Goal: Task Accomplishment & Management: Use online tool/utility

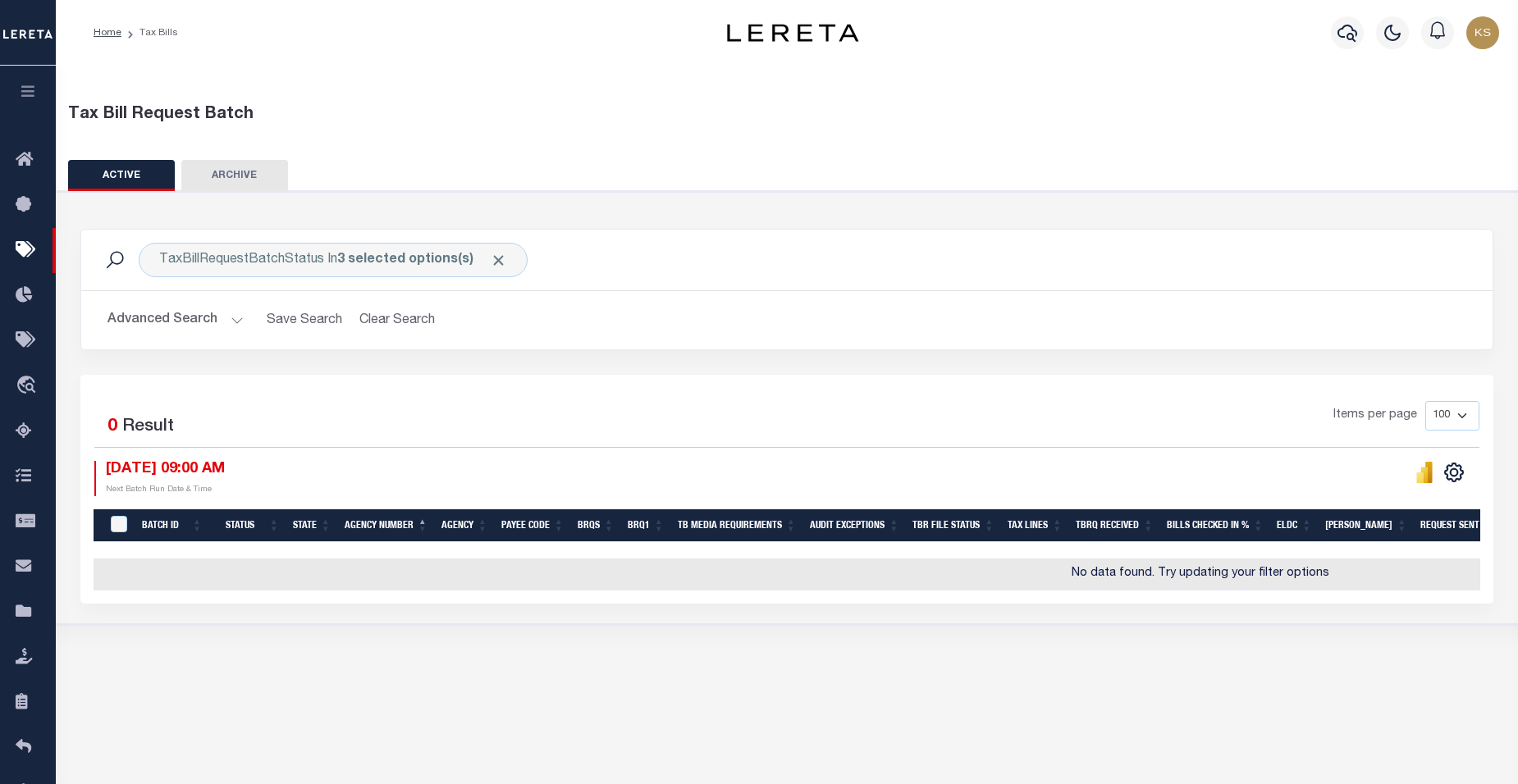
select select
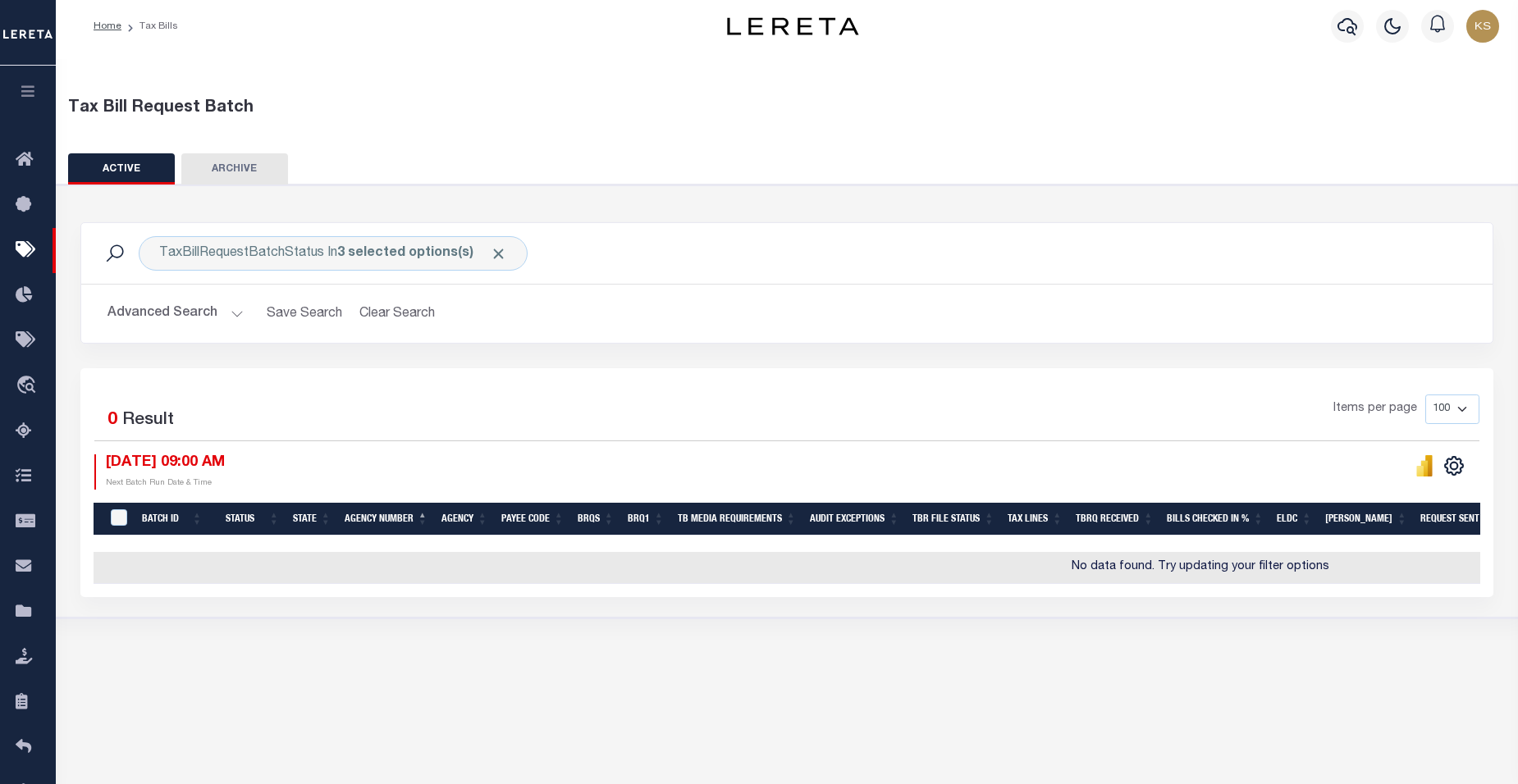
scroll to position [6, 0]
click at [233, 315] on button "Advanced Search" at bounding box center [175, 314] width 136 height 32
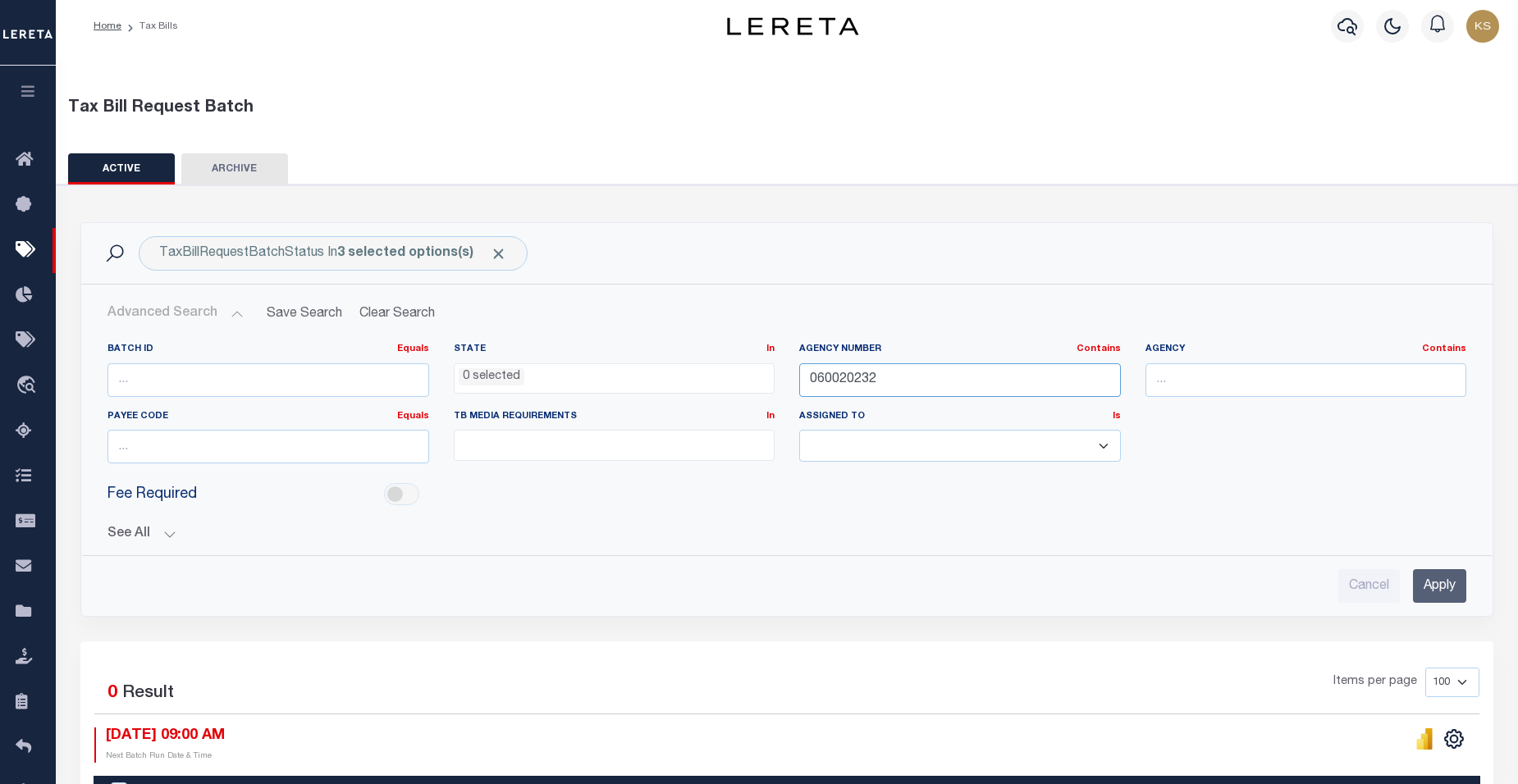
drag, startPoint x: 889, startPoint y: 381, endPoint x: 724, endPoint y: 396, distance: 165.7
click at [724, 396] on div "Batch ID Equals Equals Is Not Equal To Is Greater Than Is Less Than State In In…" at bounding box center [787, 409] width 1383 height 134
type input "060020235"
click at [1429, 584] on input "Apply" at bounding box center [1439, 585] width 53 height 33
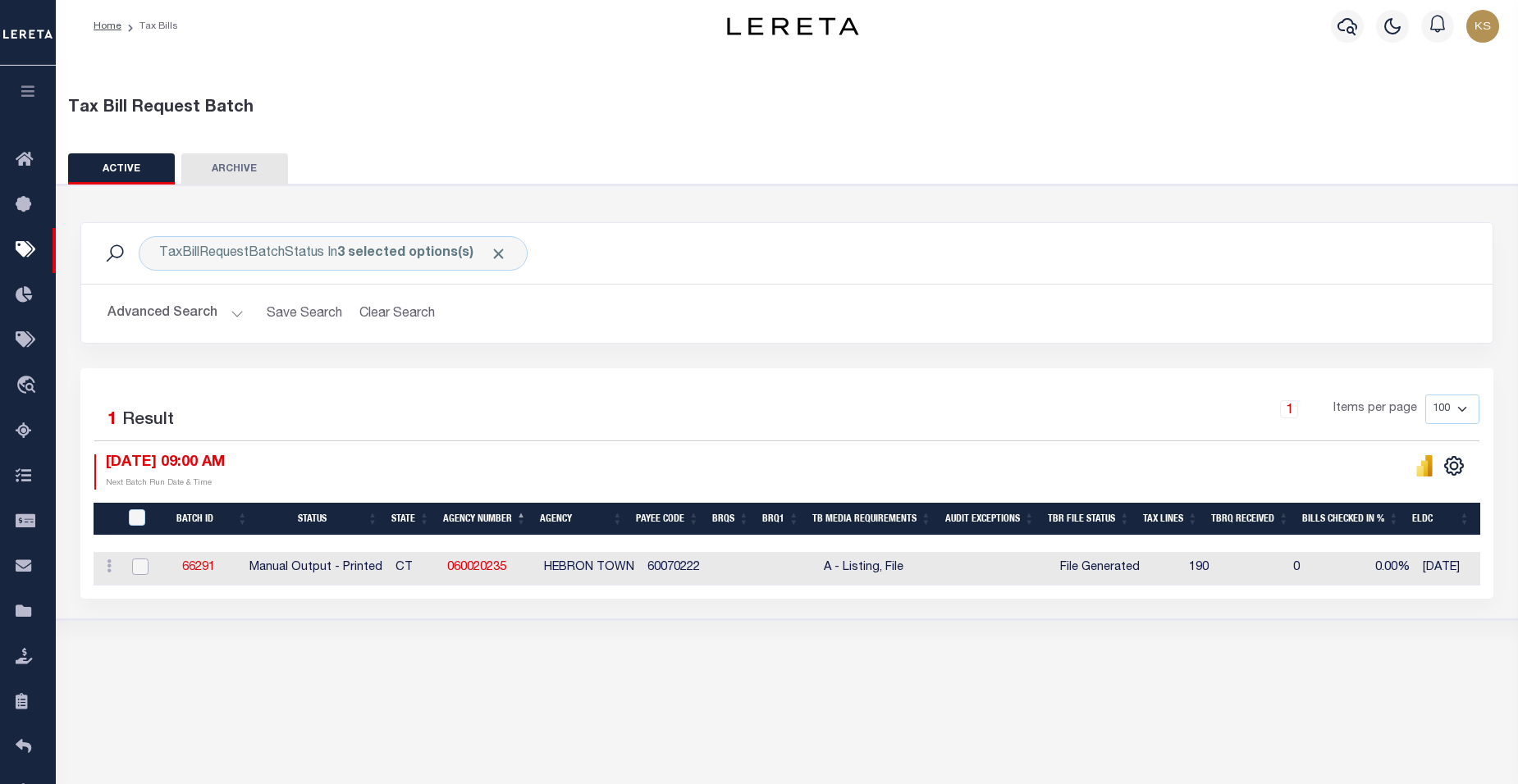
click at [141, 570] on input "checkbox" at bounding box center [140, 566] width 16 height 16
checkbox input "true"
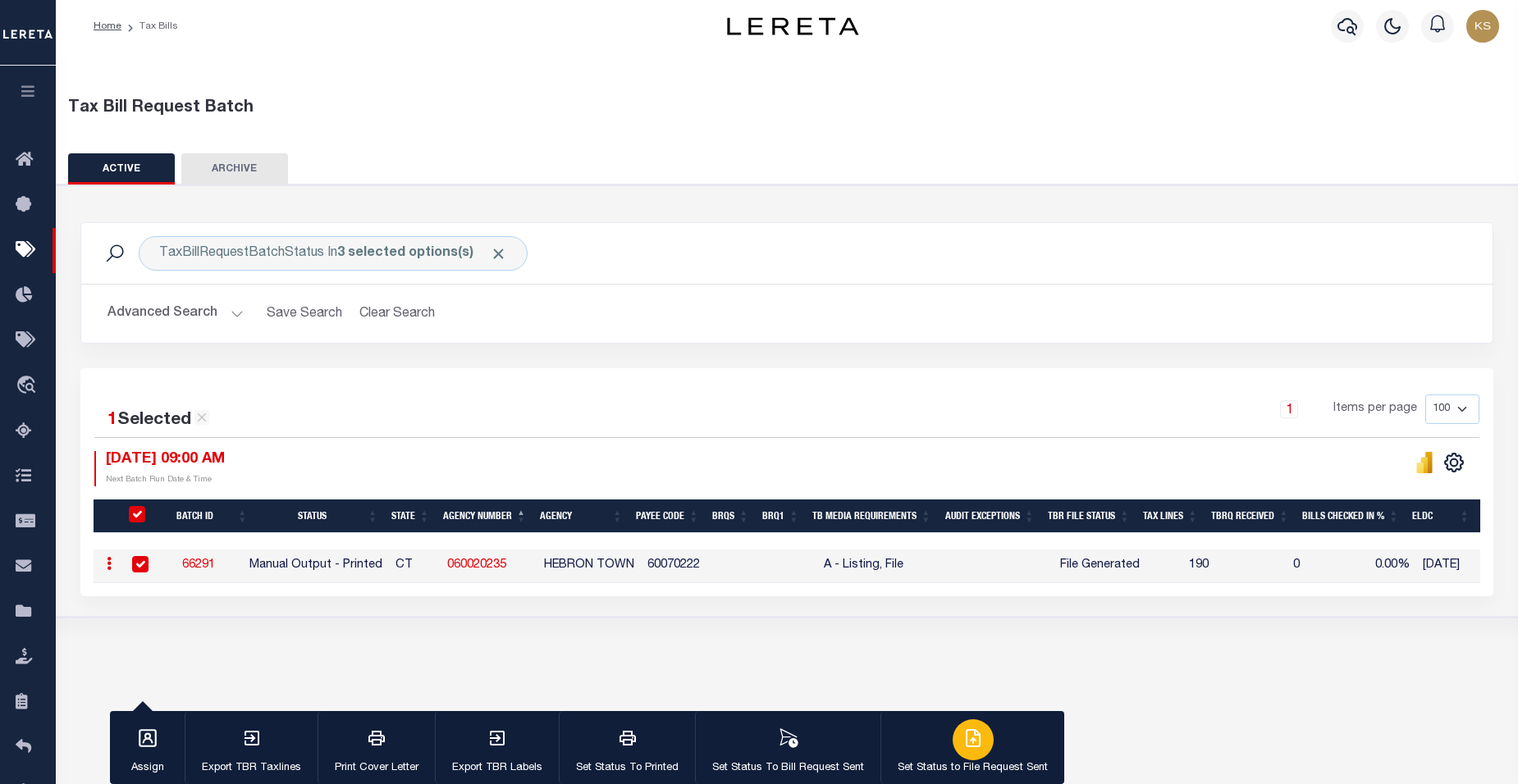
click at [967, 746] on icon "button" at bounding box center [973, 738] width 20 height 20
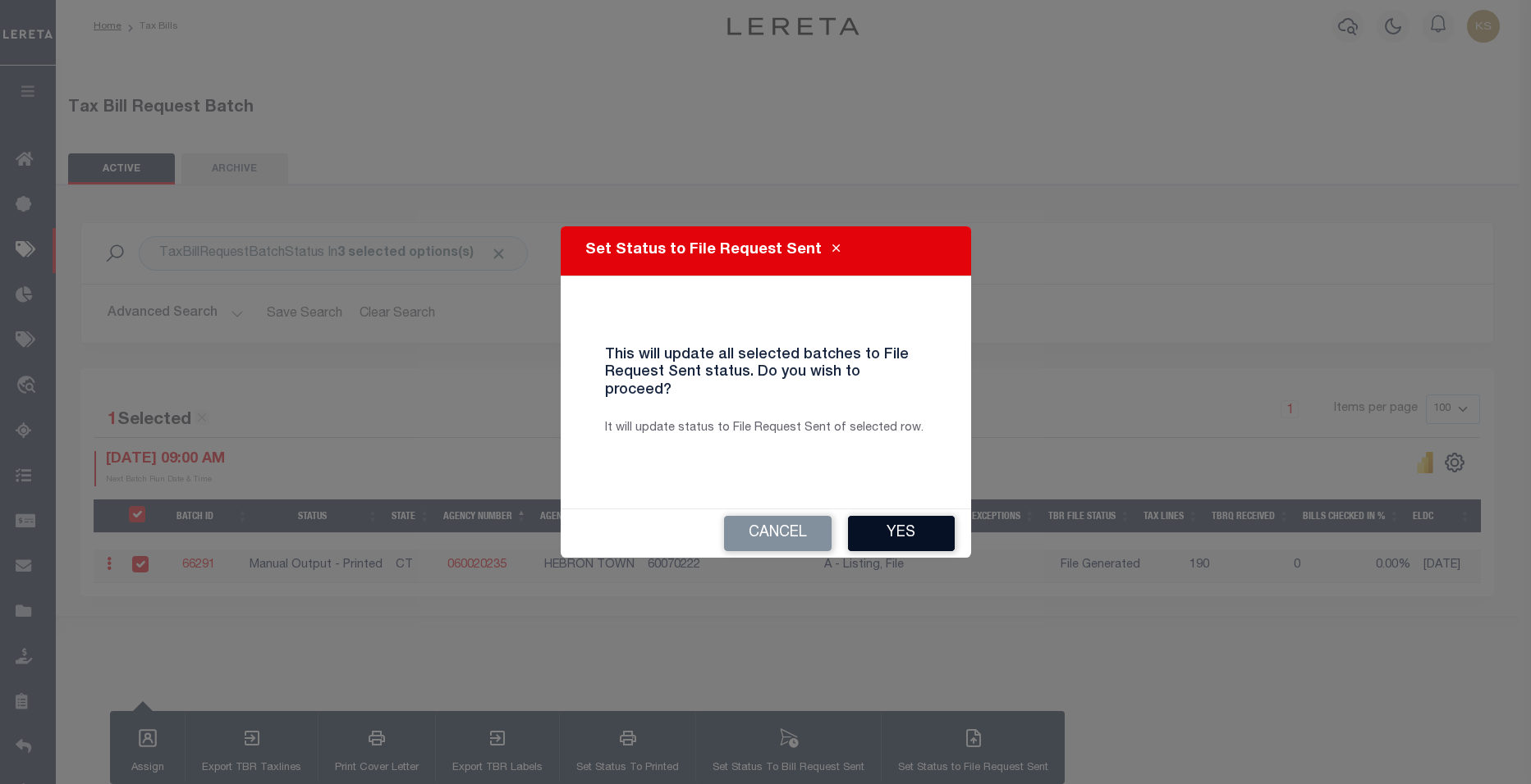
click at [897, 516] on button "Yes" at bounding box center [901, 533] width 107 height 35
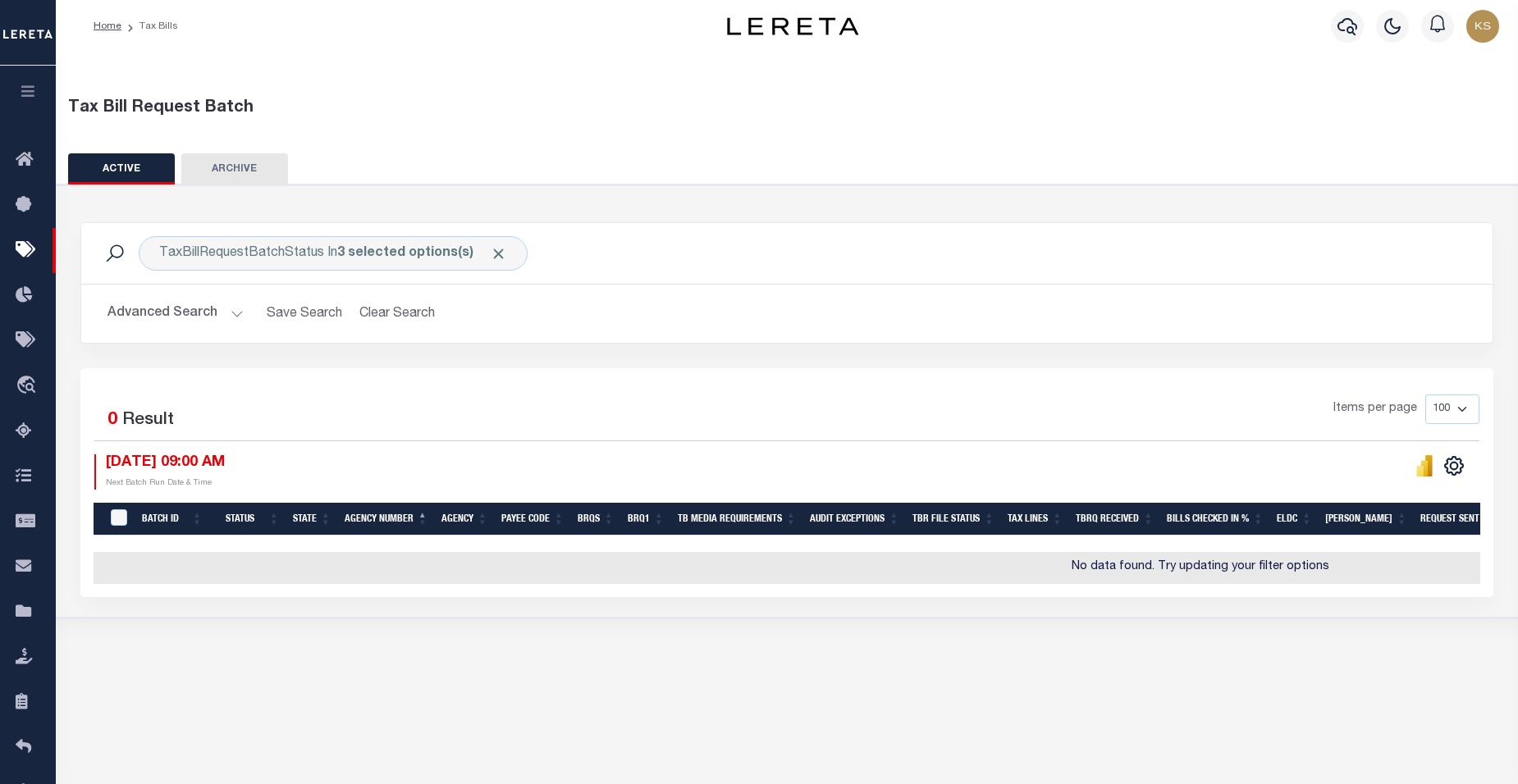
click at [233, 316] on button "Advanced Search" at bounding box center [175, 314] width 136 height 32
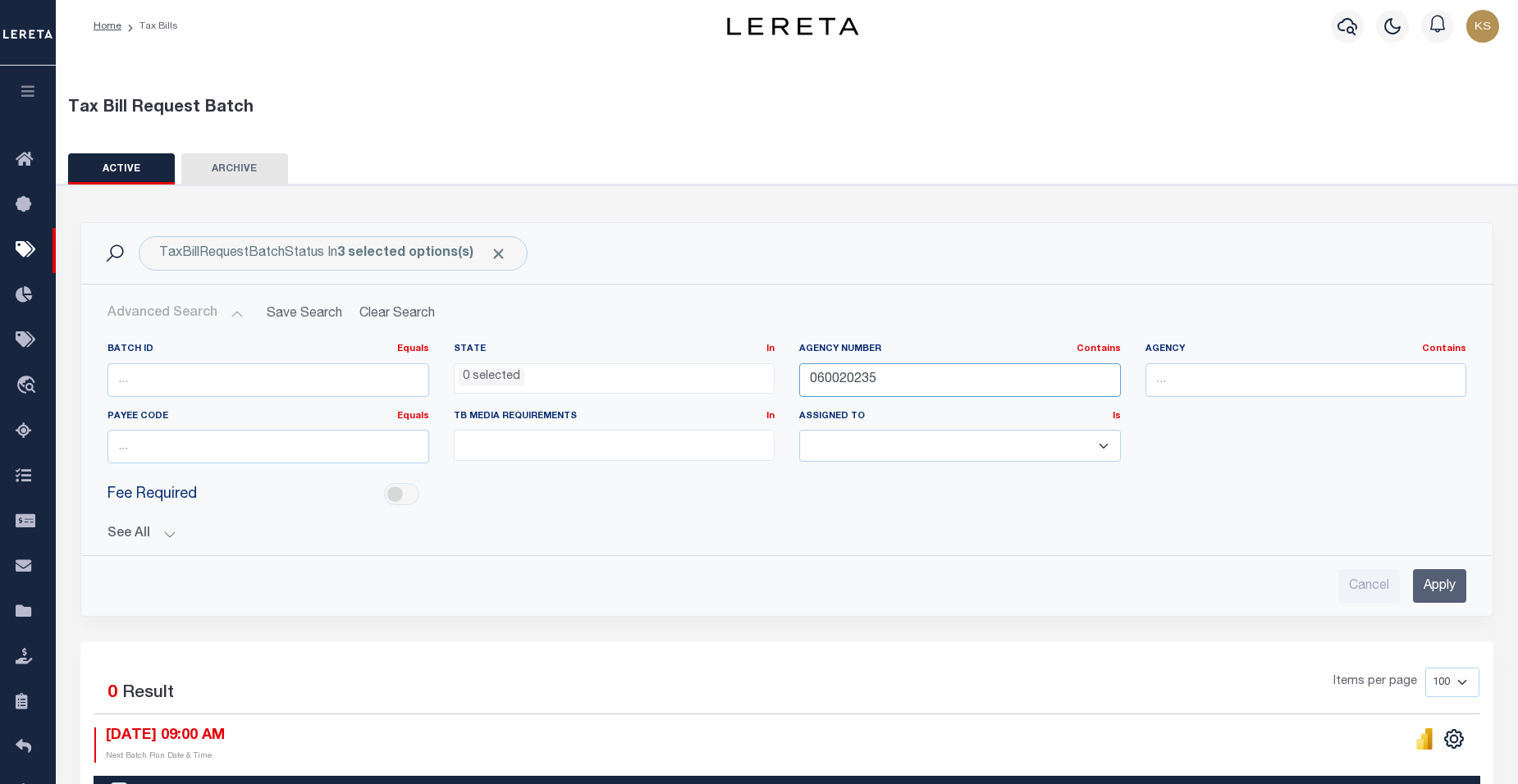
drag, startPoint x: 904, startPoint y: 379, endPoint x: 692, endPoint y: 388, distance: 212.2
click at [692, 388] on div "Batch ID Equals Equals Is Not Equal To Is Greater Than Is Less Than State In In…" at bounding box center [787, 409] width 1383 height 134
type input "060020239"
click at [1449, 587] on input "Apply" at bounding box center [1439, 585] width 53 height 33
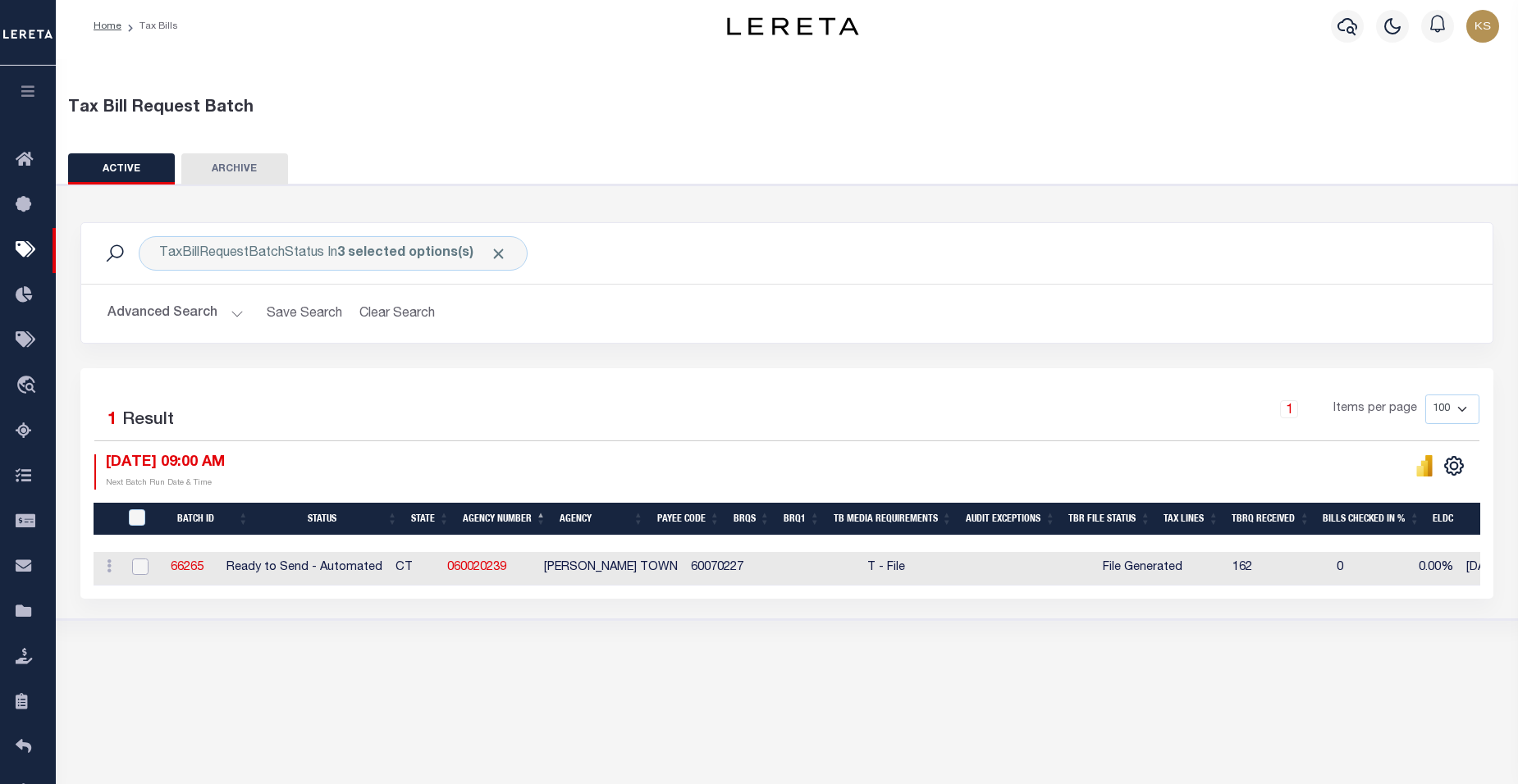
click at [137, 567] on input "checkbox" at bounding box center [140, 566] width 16 height 16
checkbox input "true"
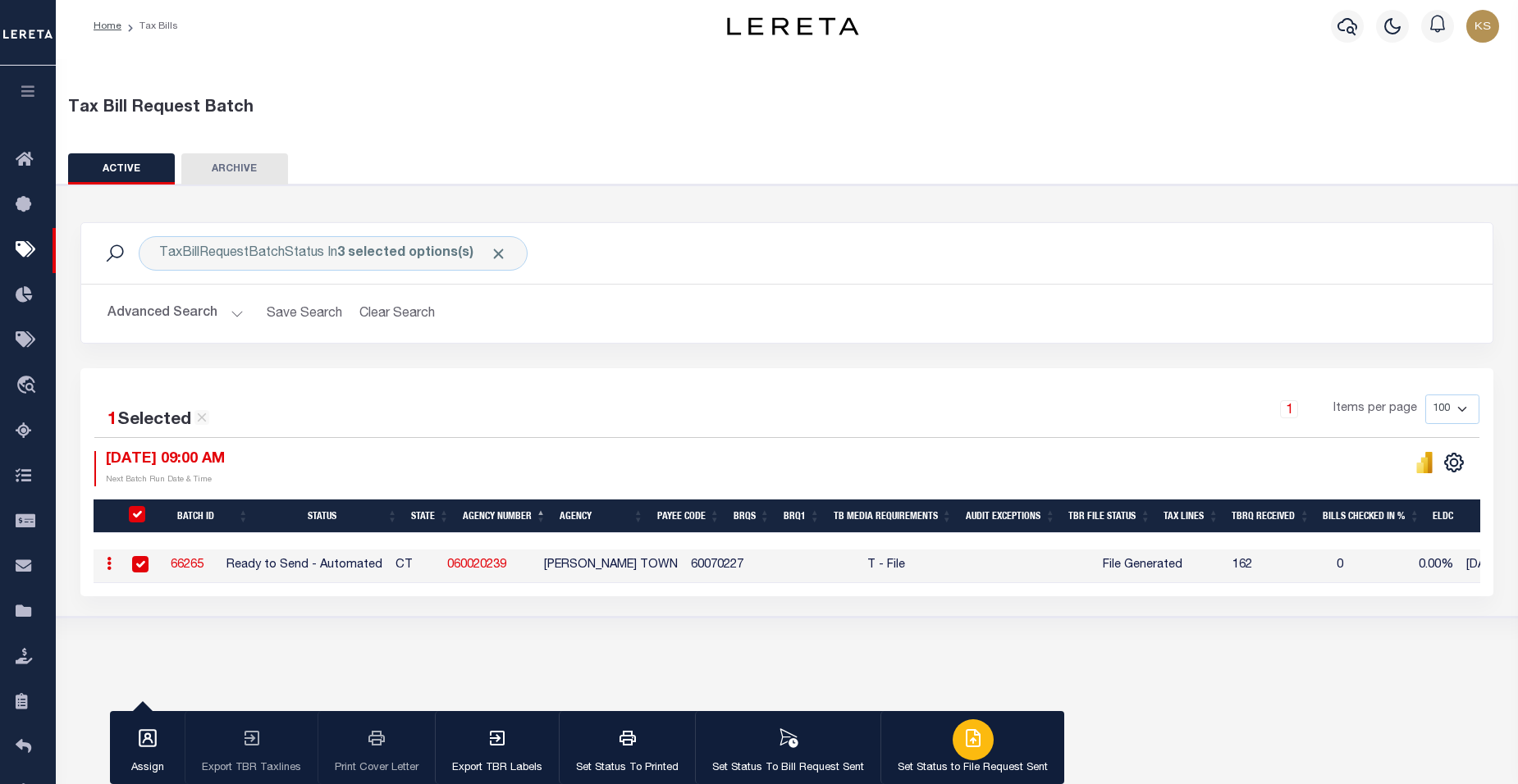
click at [967, 745] on icon "button" at bounding box center [973, 738] width 20 height 20
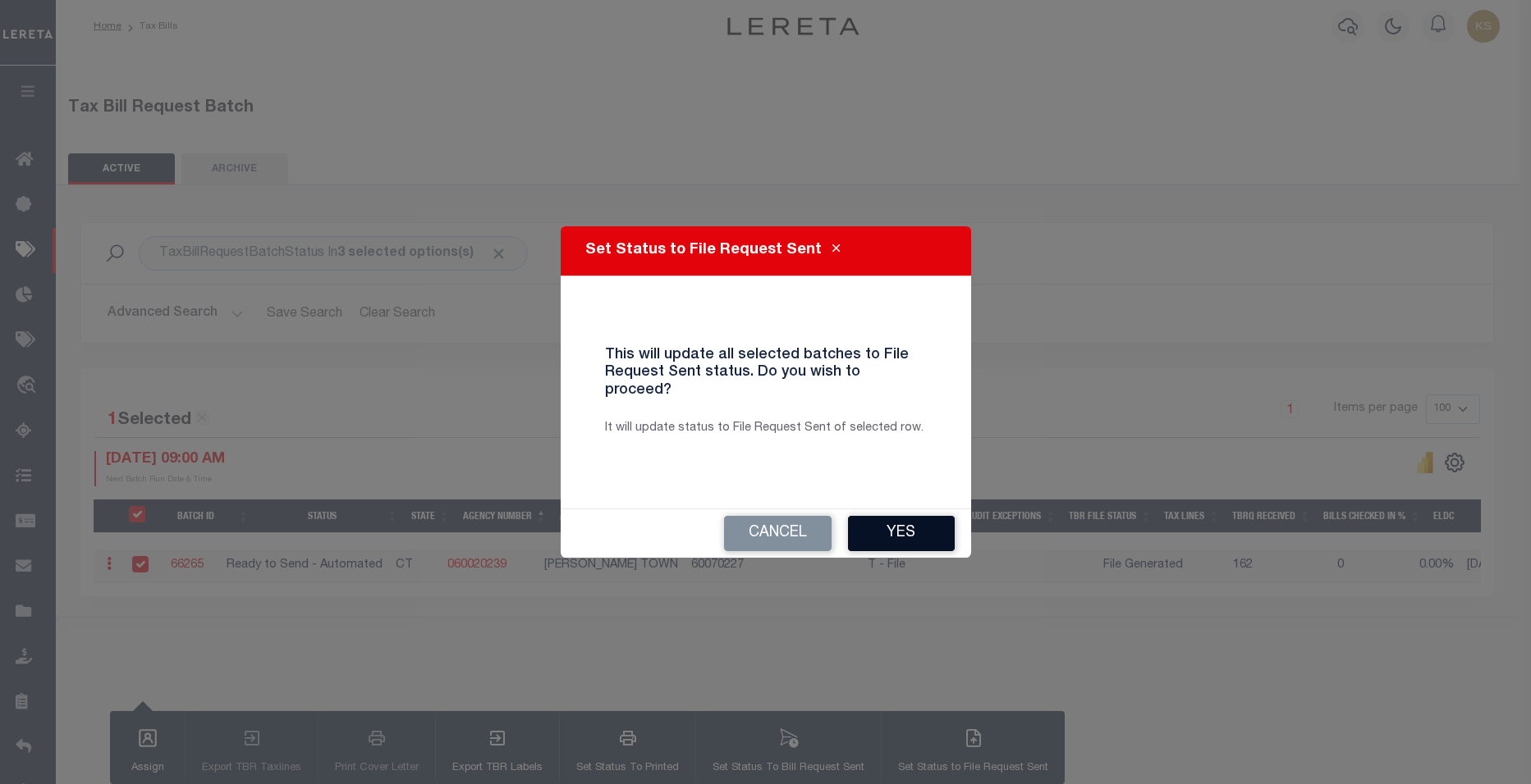
click at [897, 521] on button "Yes" at bounding box center [901, 533] width 107 height 35
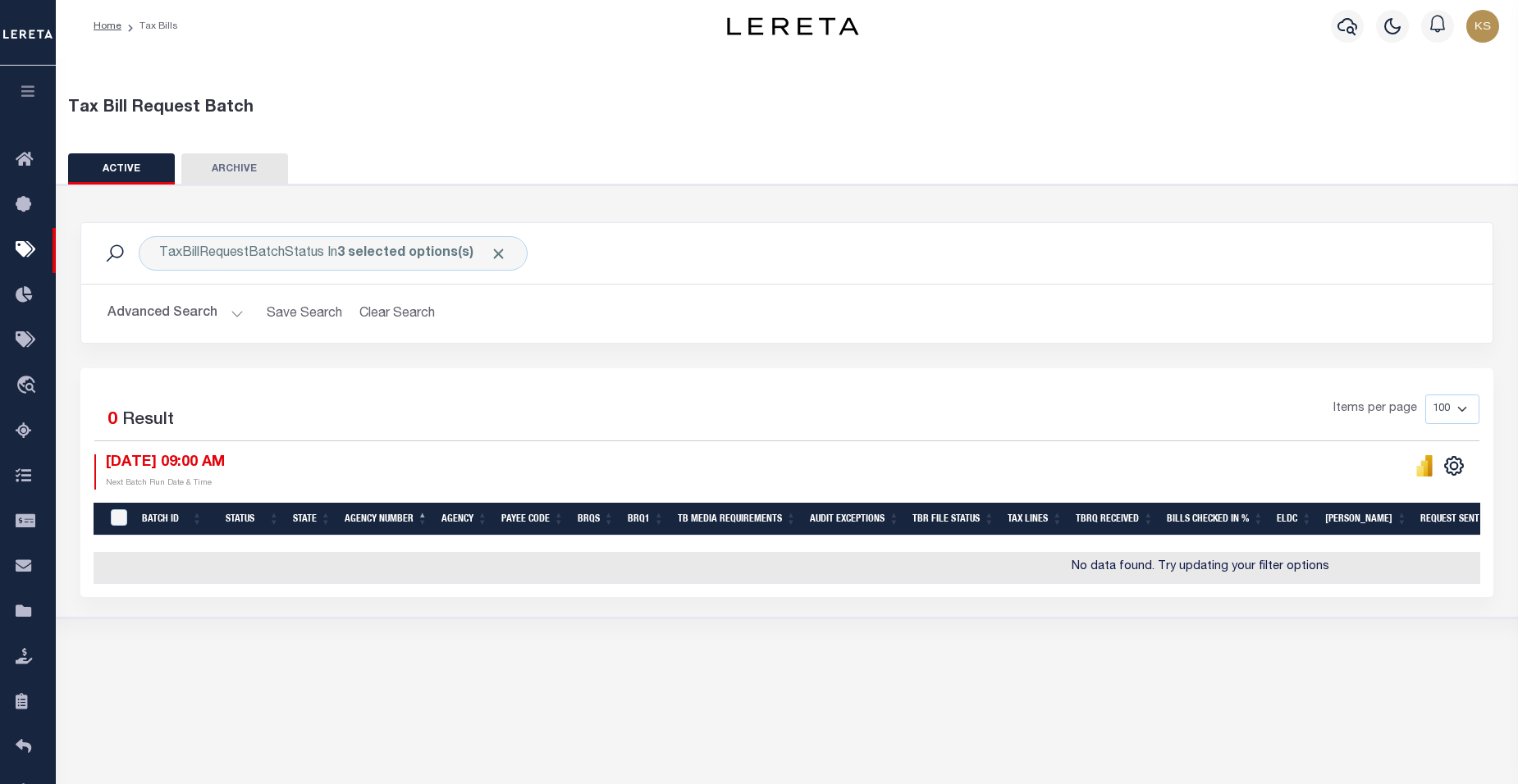
click at [229, 316] on button "Advanced Search" at bounding box center [175, 314] width 136 height 32
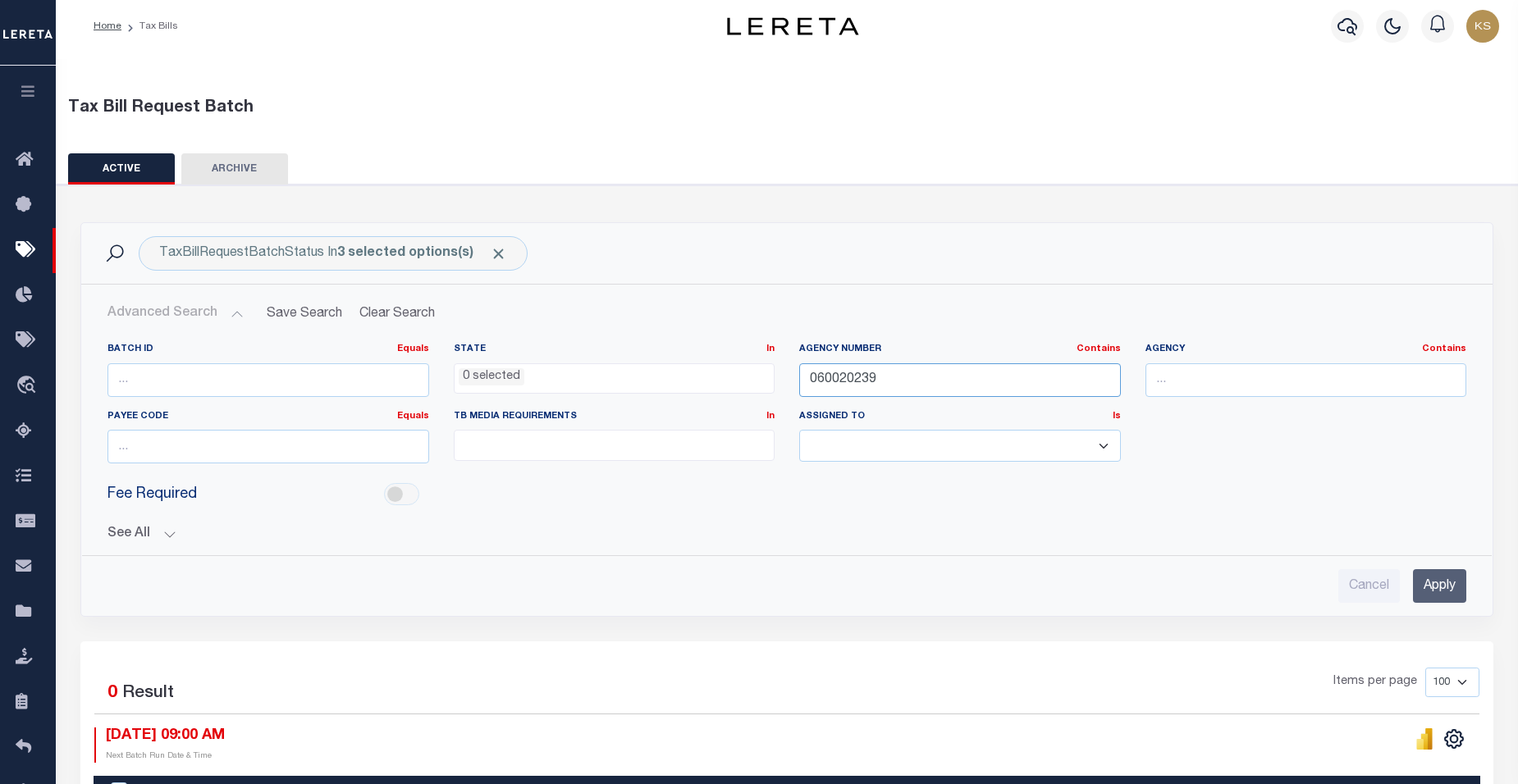
drag, startPoint x: 888, startPoint y: 377, endPoint x: 725, endPoint y: 398, distance: 164.3
click at [725, 398] on div "Batch ID Equals Equals Is Not Equal To Is Greater Than Is Less Than State In In…" at bounding box center [787, 409] width 1383 height 134
type input "060030209"
click at [1453, 593] on input "Apply" at bounding box center [1439, 585] width 53 height 33
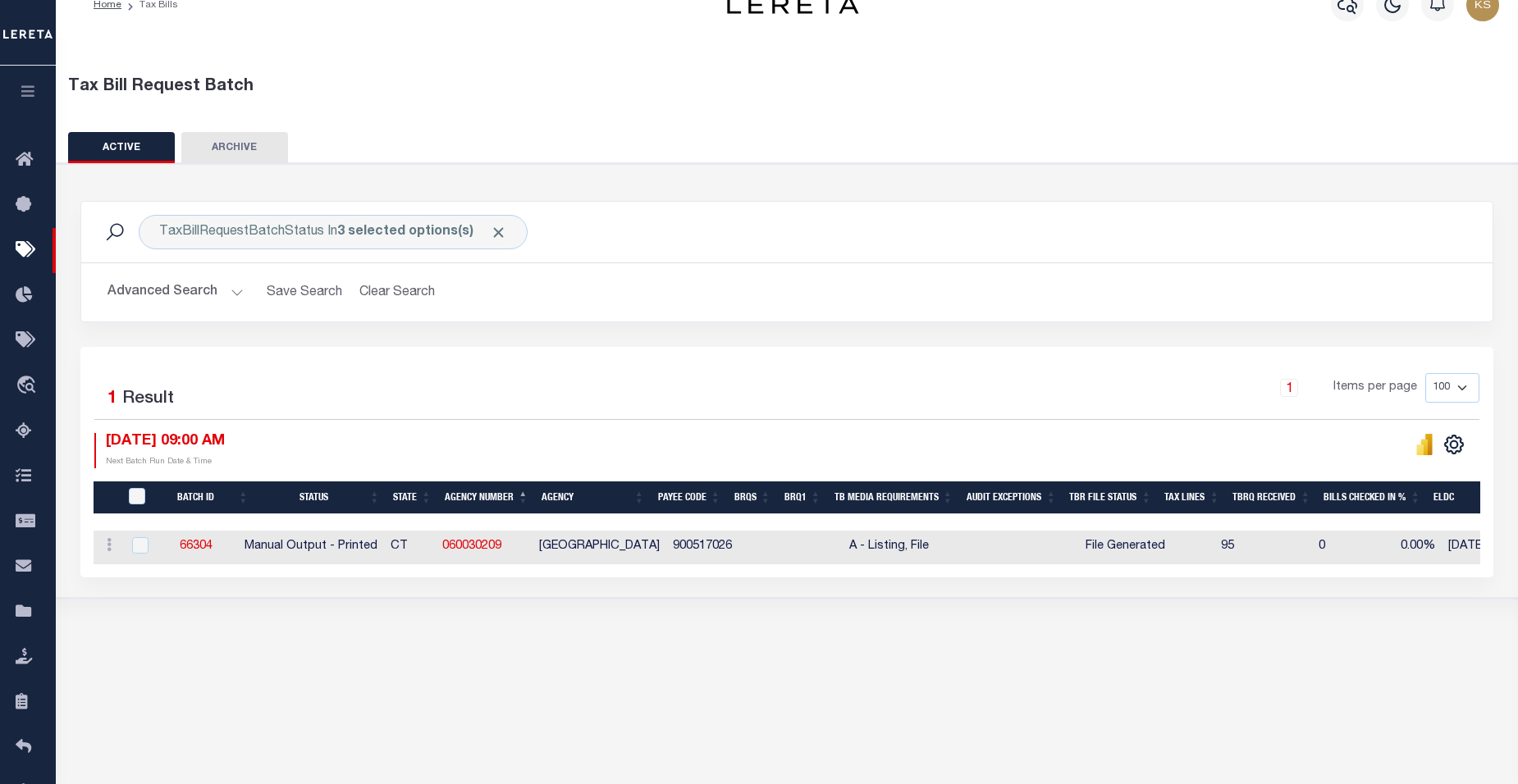
scroll to position [27, 0]
click at [138, 548] on input "checkbox" at bounding box center [140, 547] width 16 height 16
checkbox input "true"
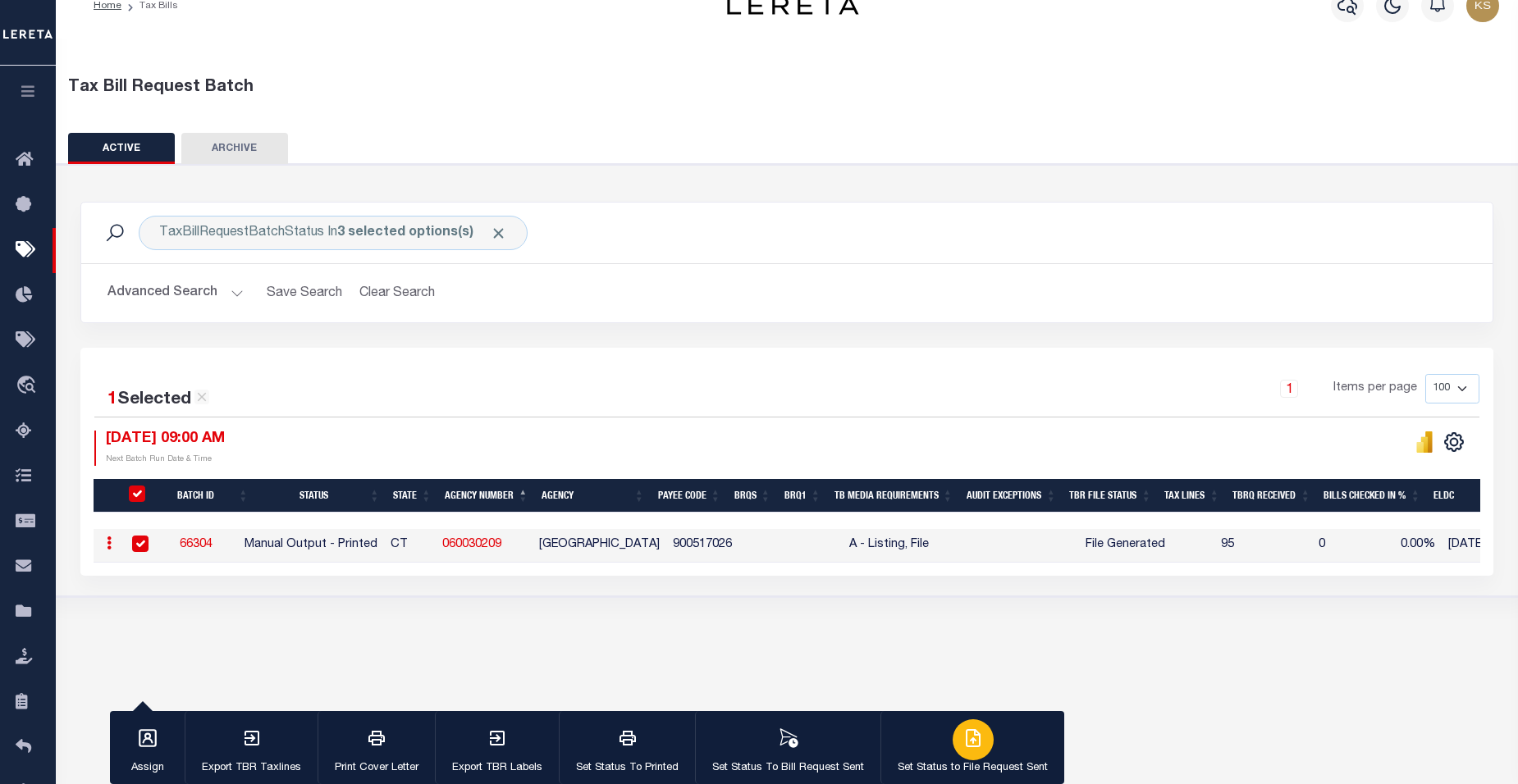
click at [971, 743] on icon "button" at bounding box center [973, 738] width 20 height 20
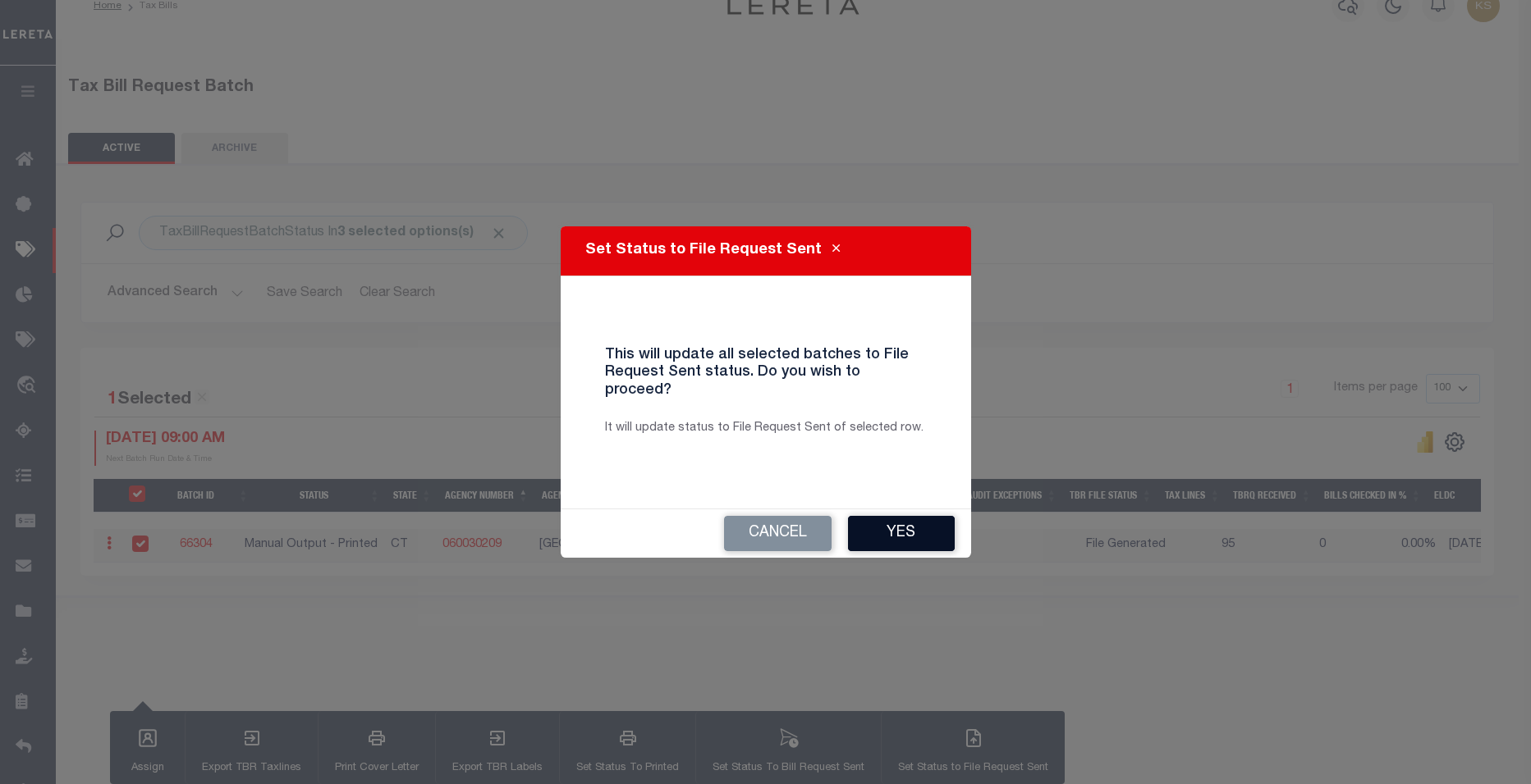
click at [899, 521] on button "Yes" at bounding box center [901, 533] width 107 height 35
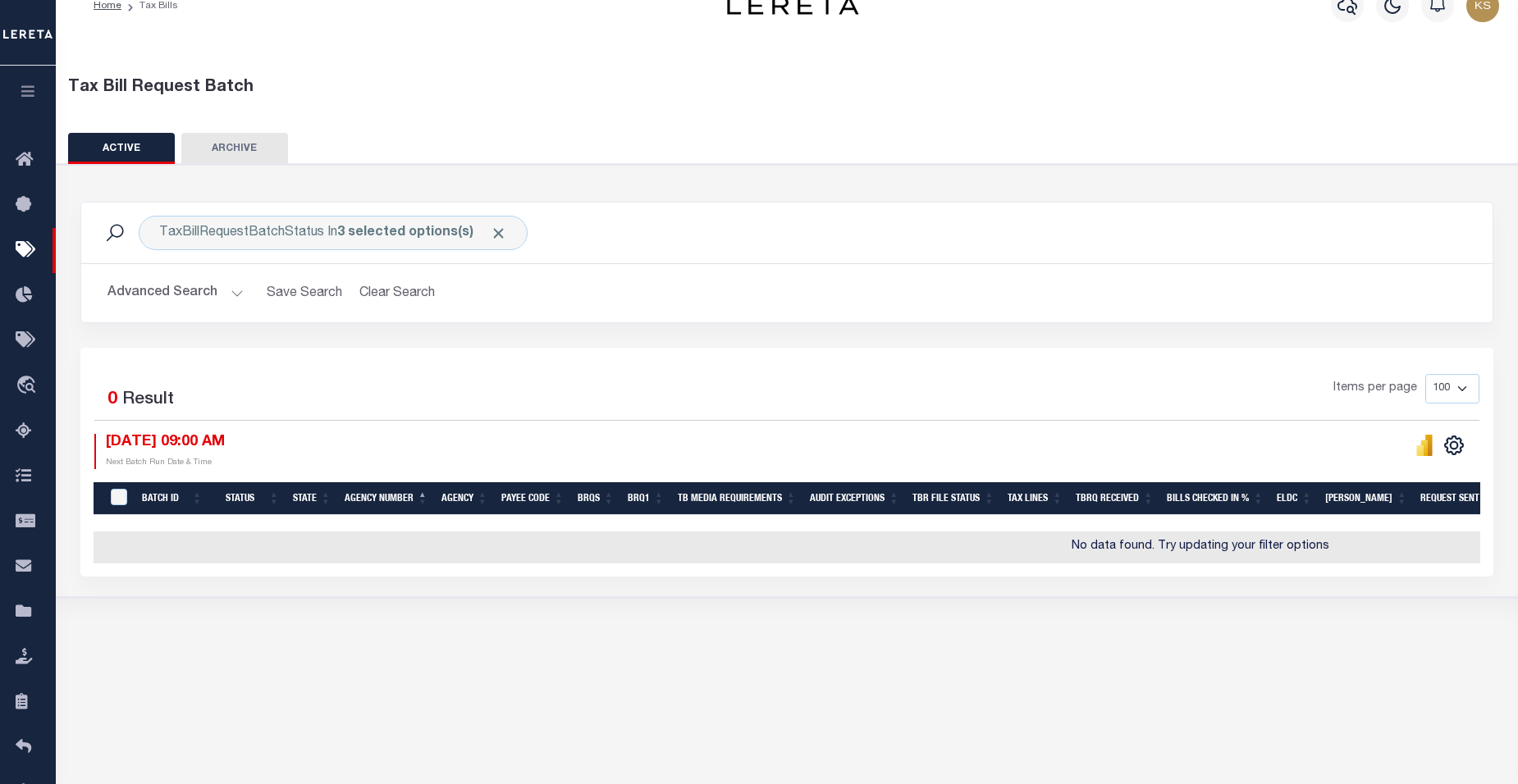
click at [233, 294] on button "Advanced Search" at bounding box center [175, 293] width 136 height 32
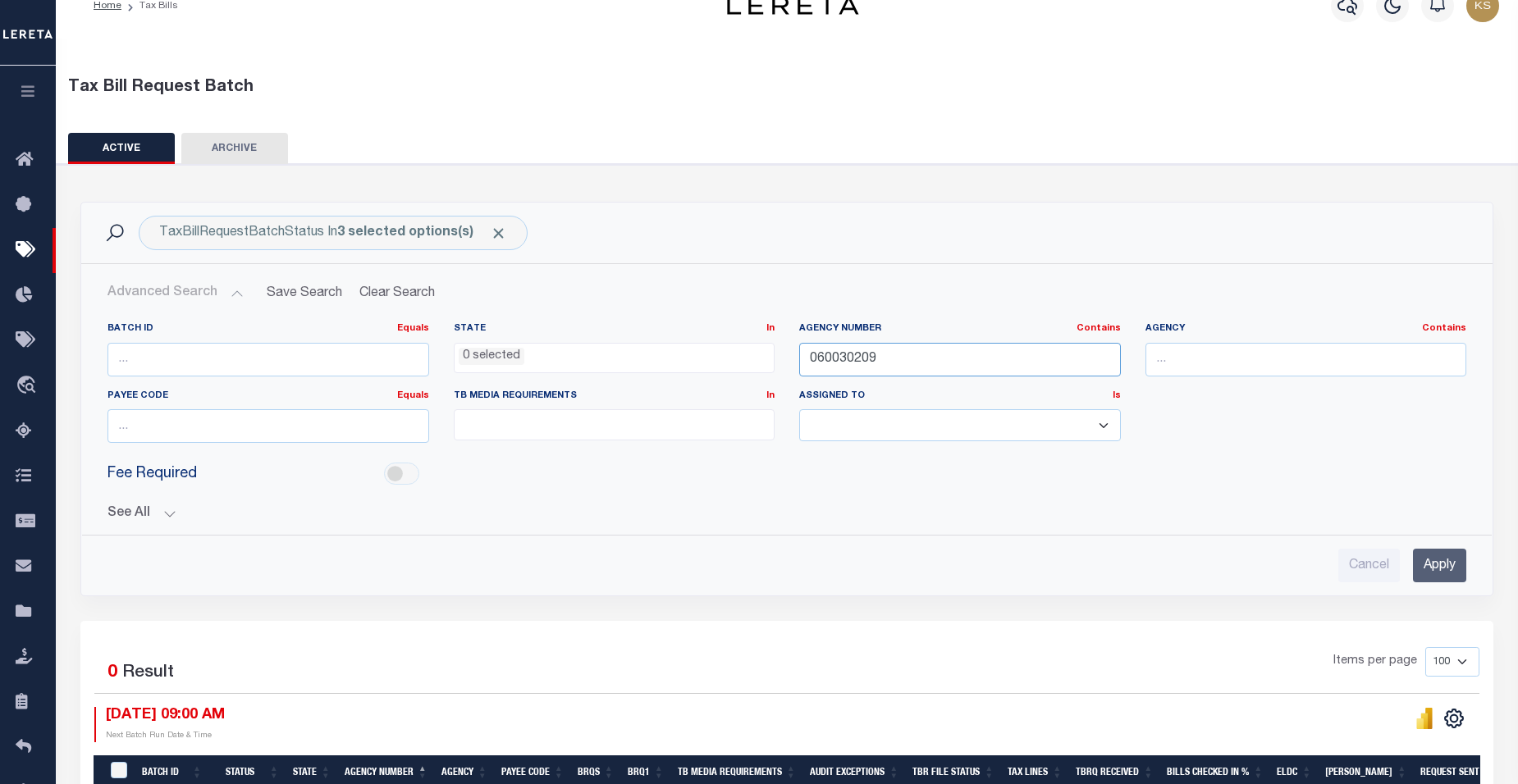
drag, startPoint x: 884, startPoint y: 359, endPoint x: 715, endPoint y: 353, distance: 169.1
click at [715, 353] on div "Batch ID Equals Equals Is Not Equal To Is Greater Than Is Less Than State In In…" at bounding box center [787, 389] width 1383 height 134
paste input "1"
type input "060030219"
click at [1451, 562] on input "Apply" at bounding box center [1439, 565] width 53 height 33
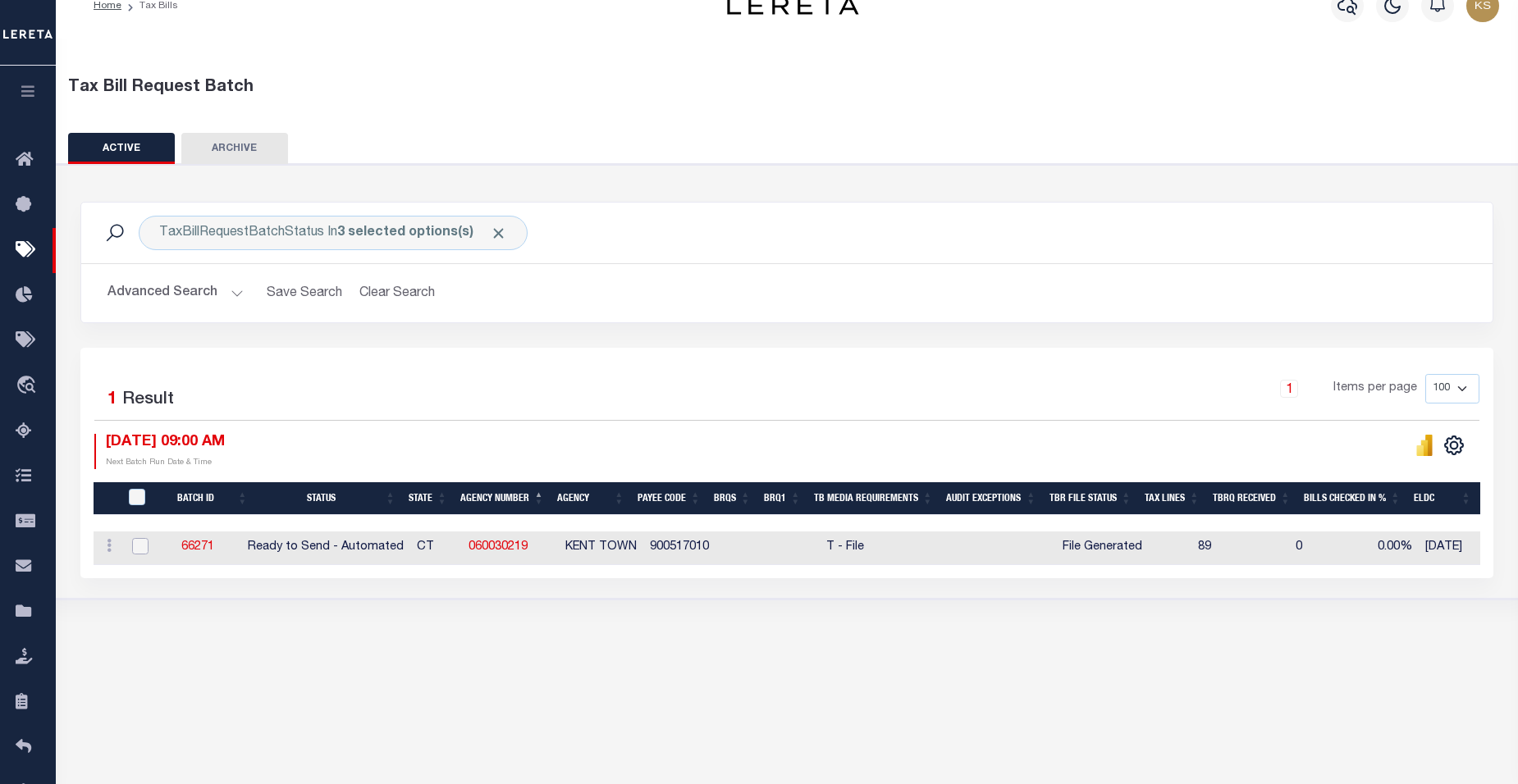
click at [138, 548] on input "checkbox" at bounding box center [140, 547] width 16 height 16
checkbox input "true"
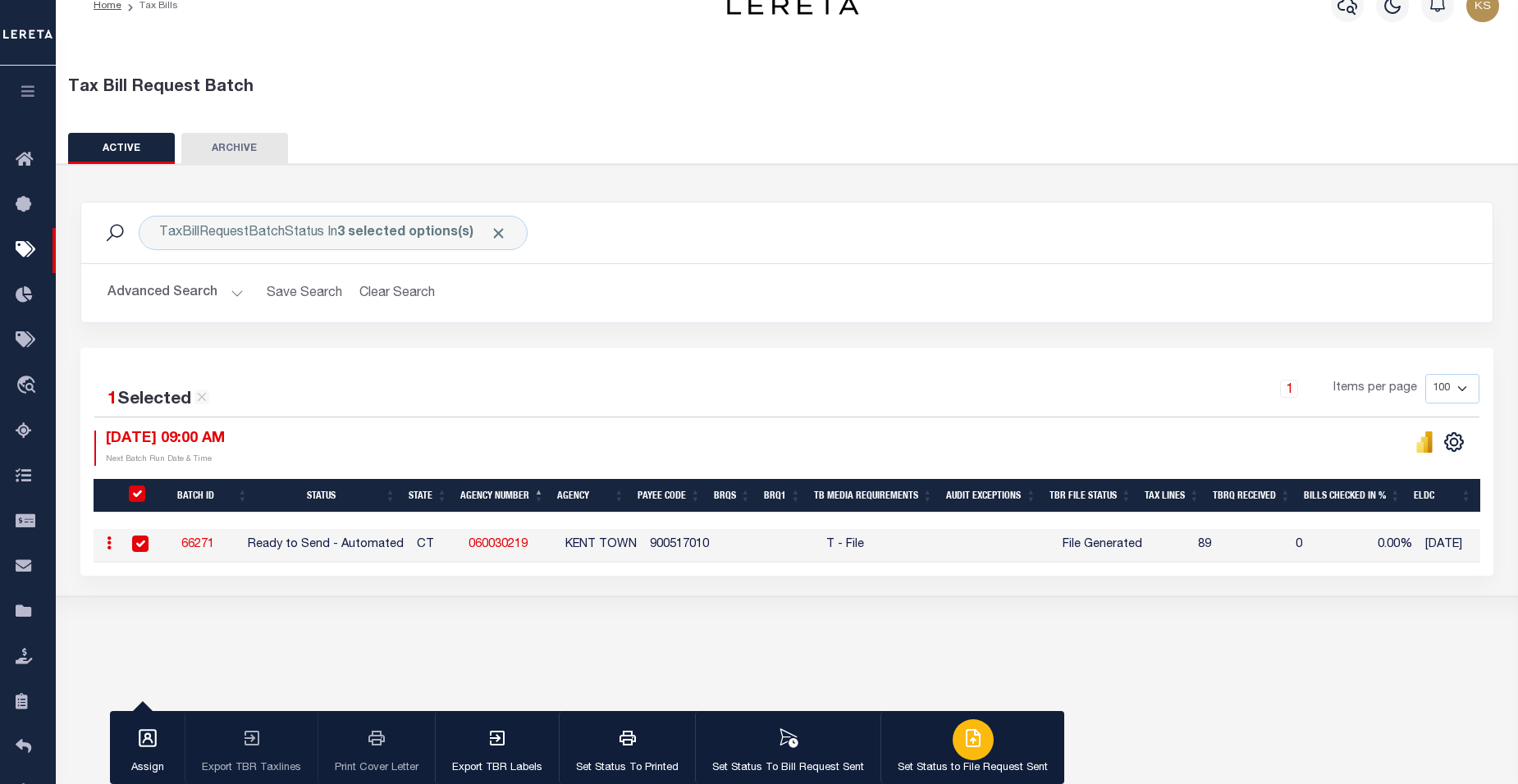
click at [969, 753] on div "button" at bounding box center [973, 740] width 41 height 41
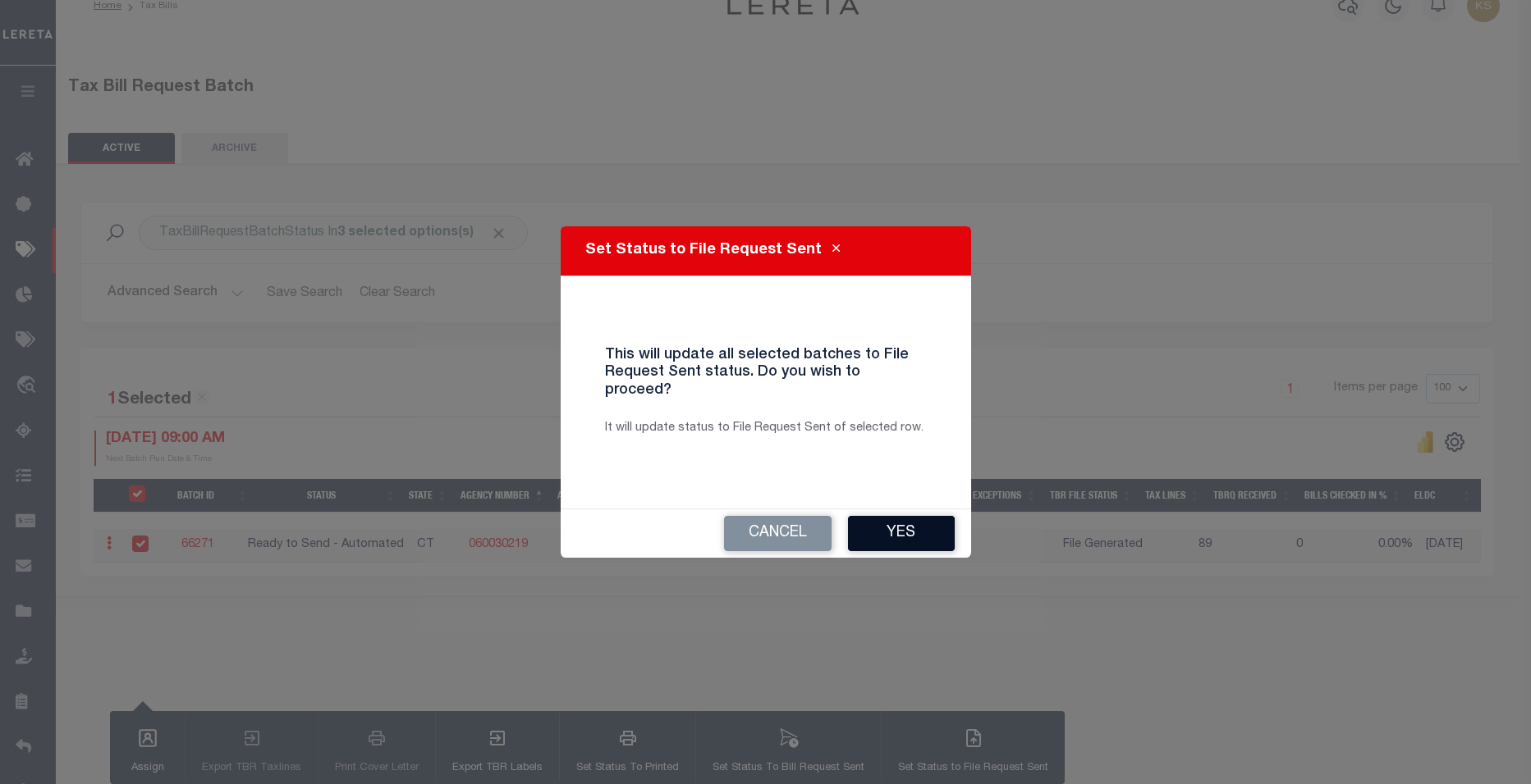
click at [919, 516] on button "Yes" at bounding box center [901, 533] width 107 height 35
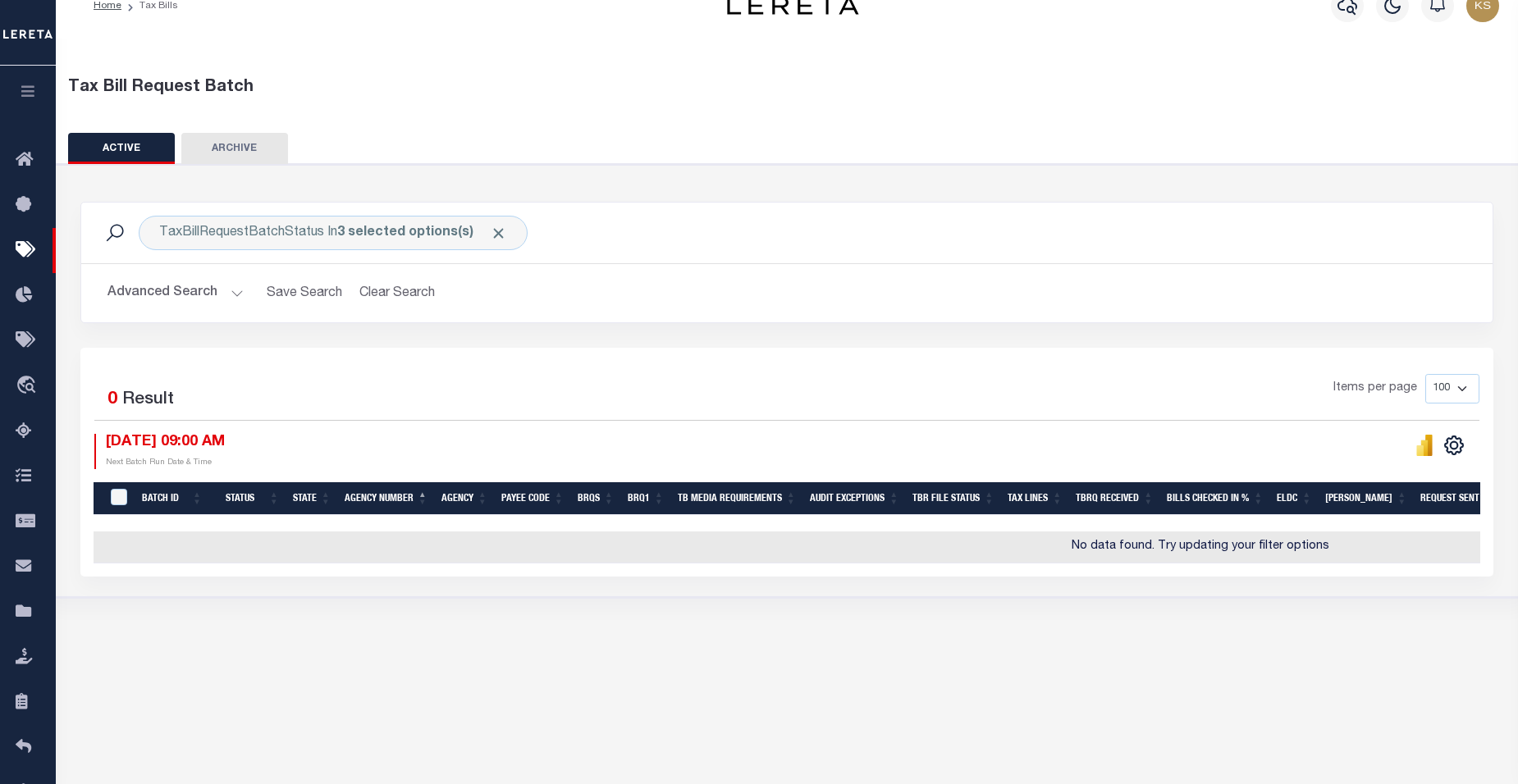
click at [233, 293] on button "Advanced Search" at bounding box center [175, 293] width 136 height 32
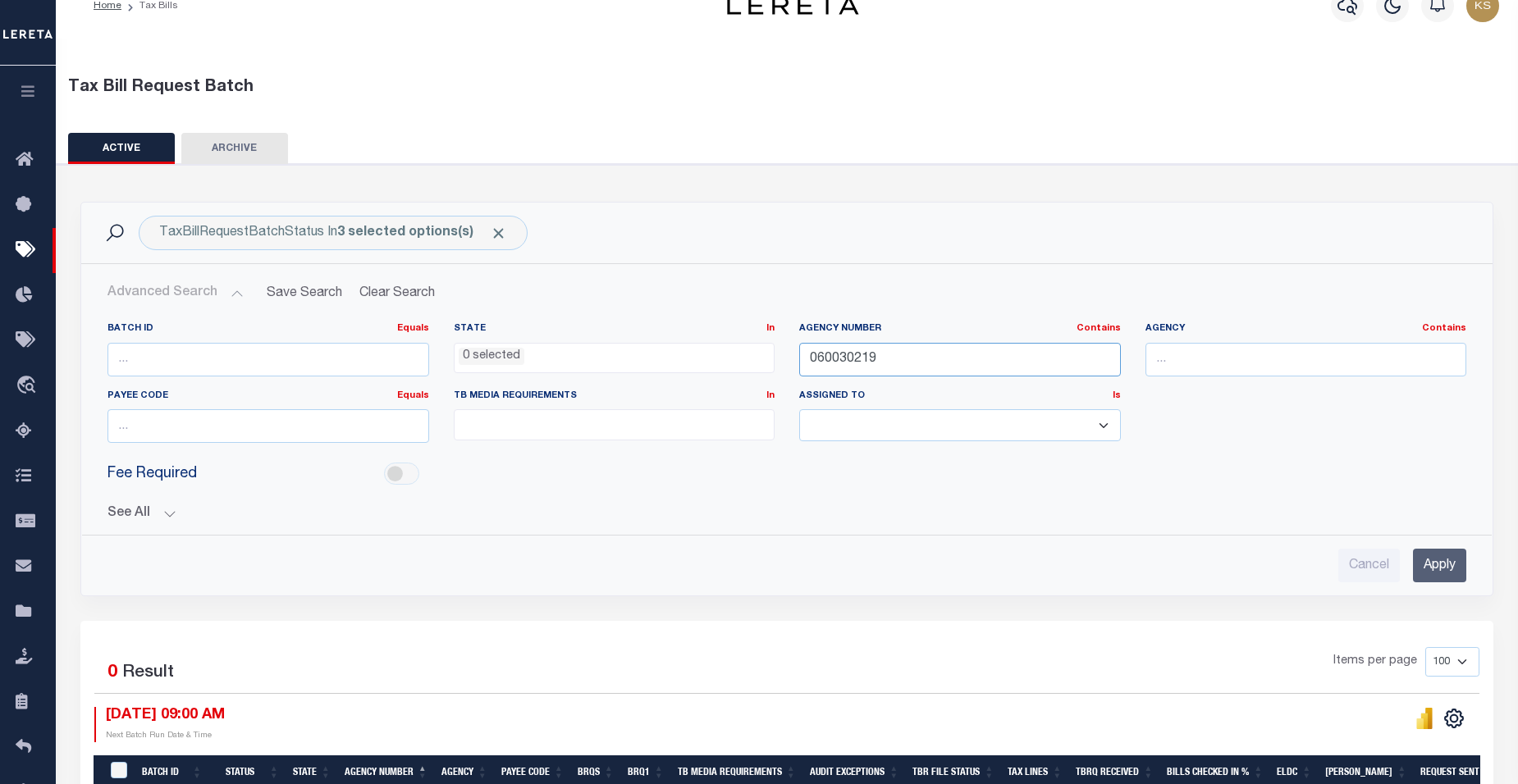
drag, startPoint x: 942, startPoint y: 361, endPoint x: 711, endPoint y: 355, distance: 231.1
click at [711, 355] on div "Batch ID Equals Equals Is Not Equal To Is Greater Than Is Less Than State In In…" at bounding box center [787, 389] width 1383 height 134
type input "060030221"
click at [1424, 569] on input "Apply" at bounding box center [1439, 565] width 53 height 33
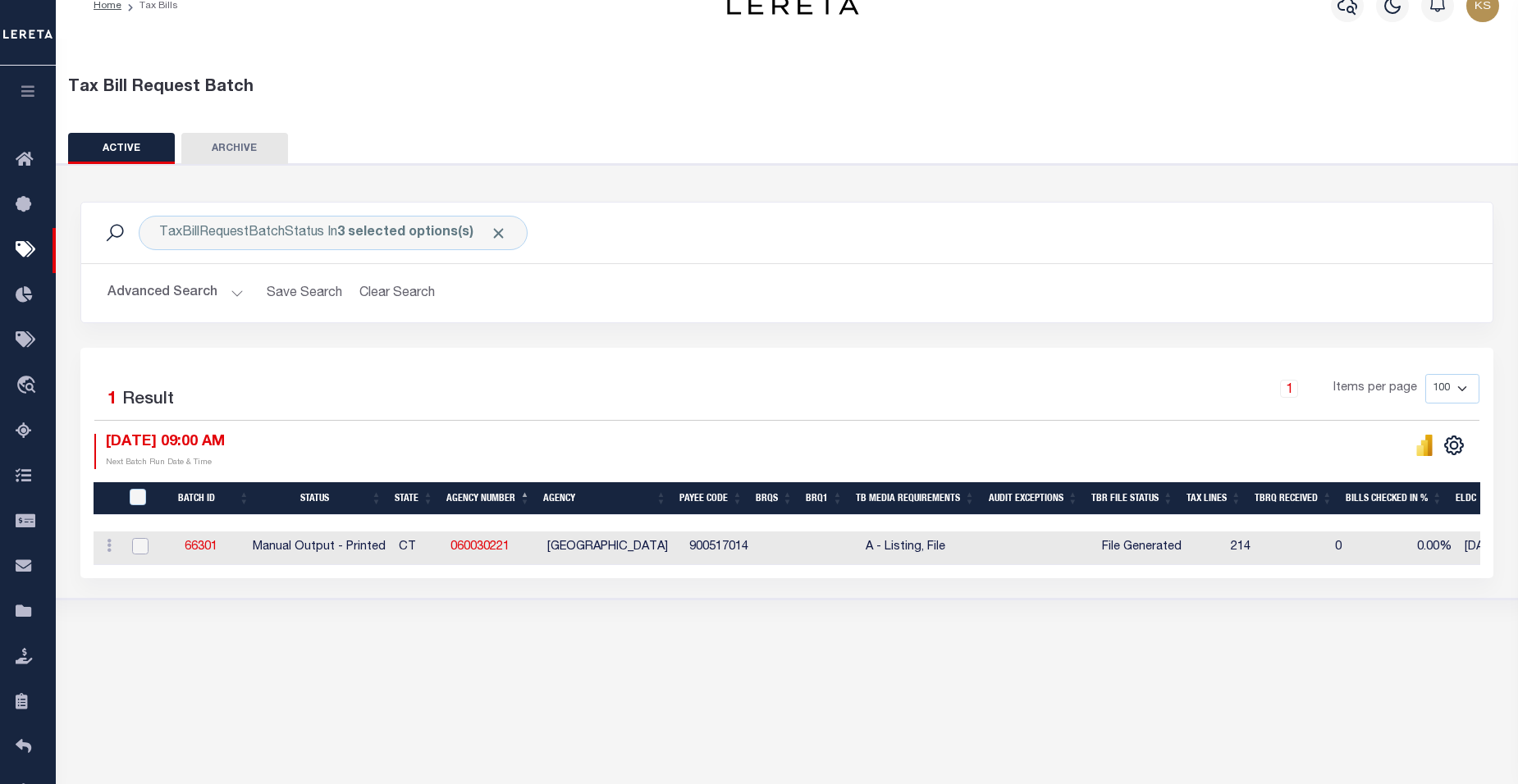
click at [139, 549] on input "checkbox" at bounding box center [140, 547] width 16 height 16
checkbox input "true"
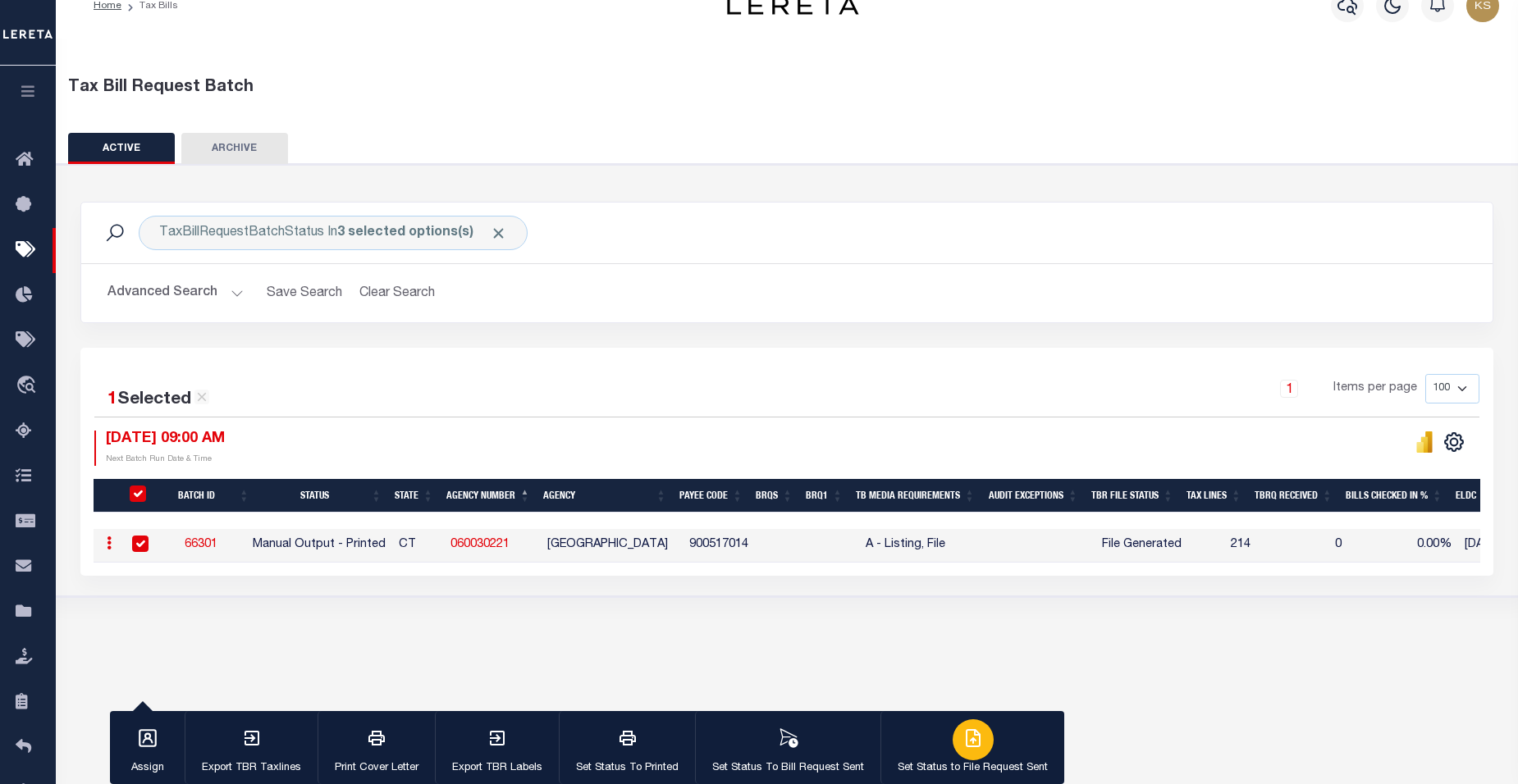
click at [970, 744] on icon "button" at bounding box center [973, 738] width 20 height 20
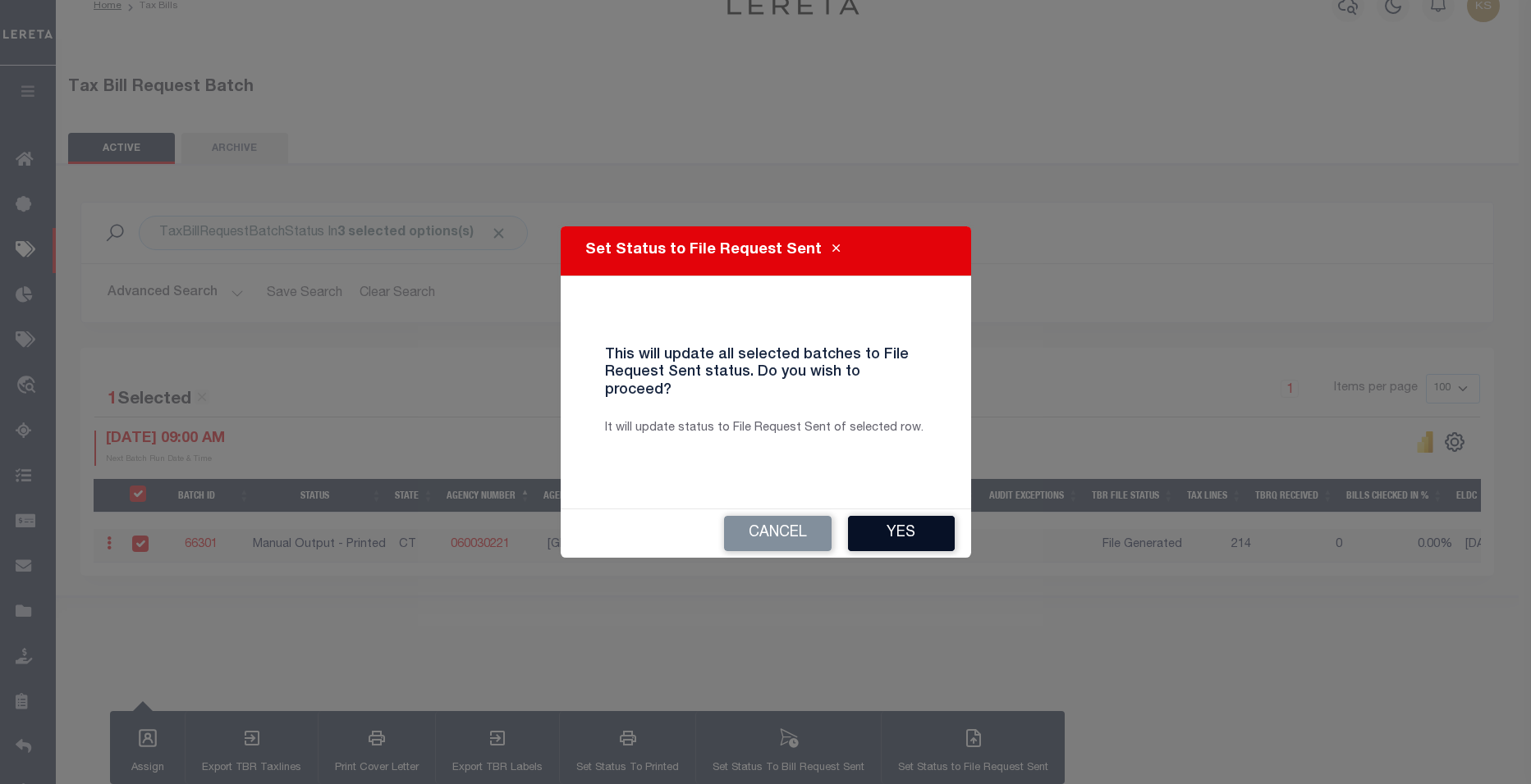
click at [897, 526] on button "Yes" at bounding box center [901, 533] width 107 height 35
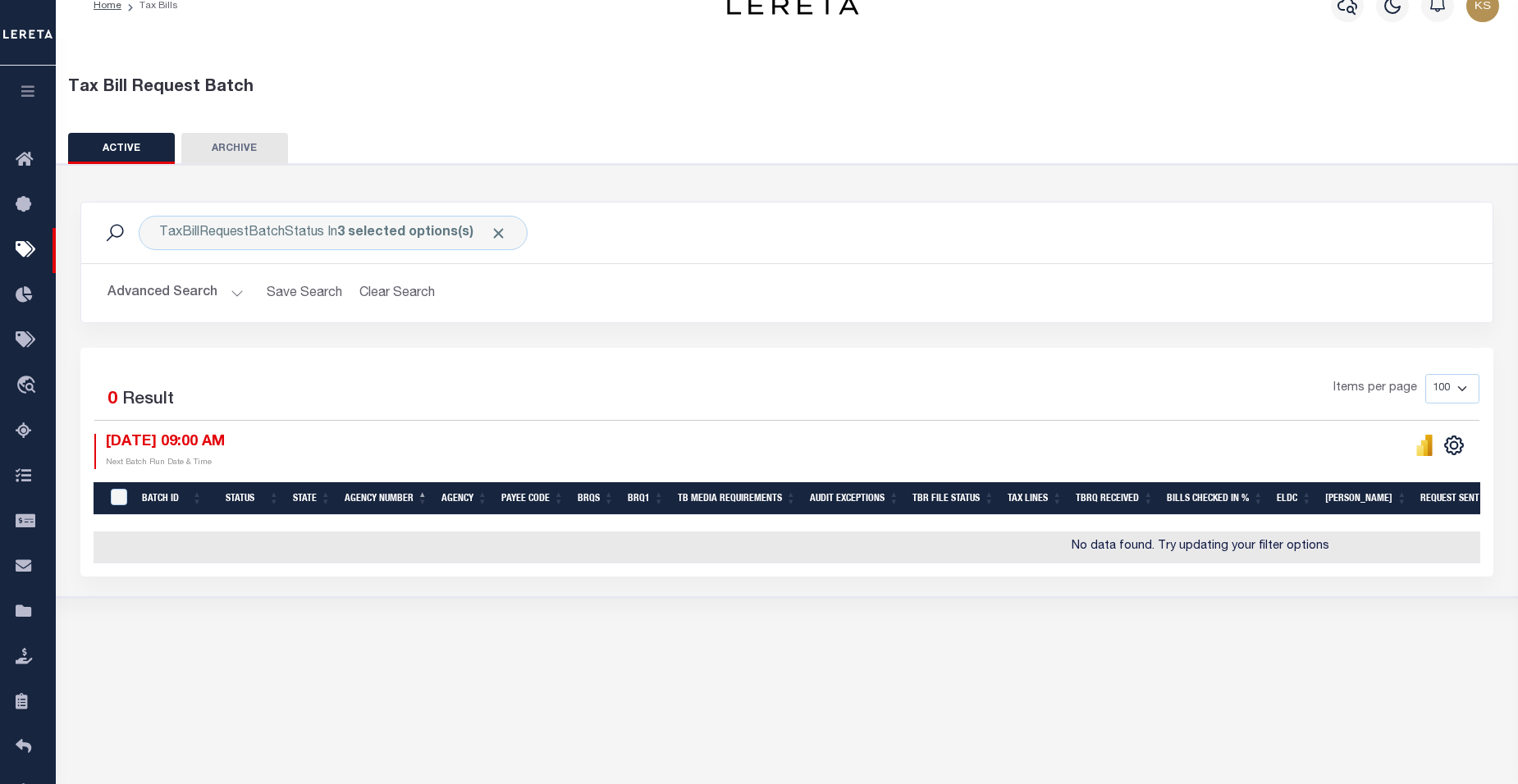
click at [232, 294] on button "Advanced Search" at bounding box center [175, 293] width 136 height 32
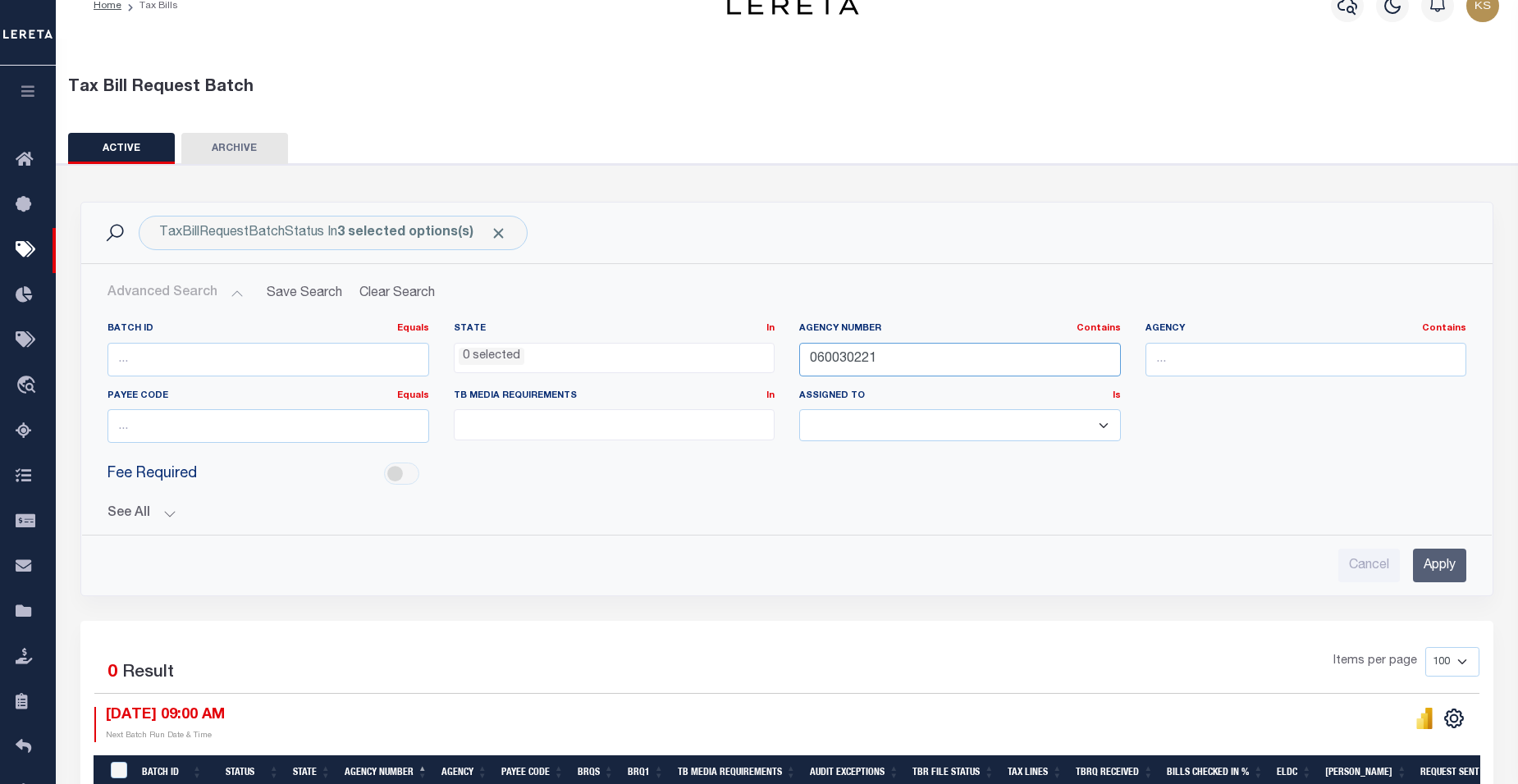
drag, startPoint x: 887, startPoint y: 361, endPoint x: 713, endPoint y: 357, distance: 174.0
click at [713, 357] on div "Batch ID Equals Equals Is Not Equal To Is Greater Than Is Less Than State In In…" at bounding box center [787, 389] width 1383 height 134
type input "060040101"
click at [1434, 567] on input "Apply" at bounding box center [1439, 565] width 53 height 33
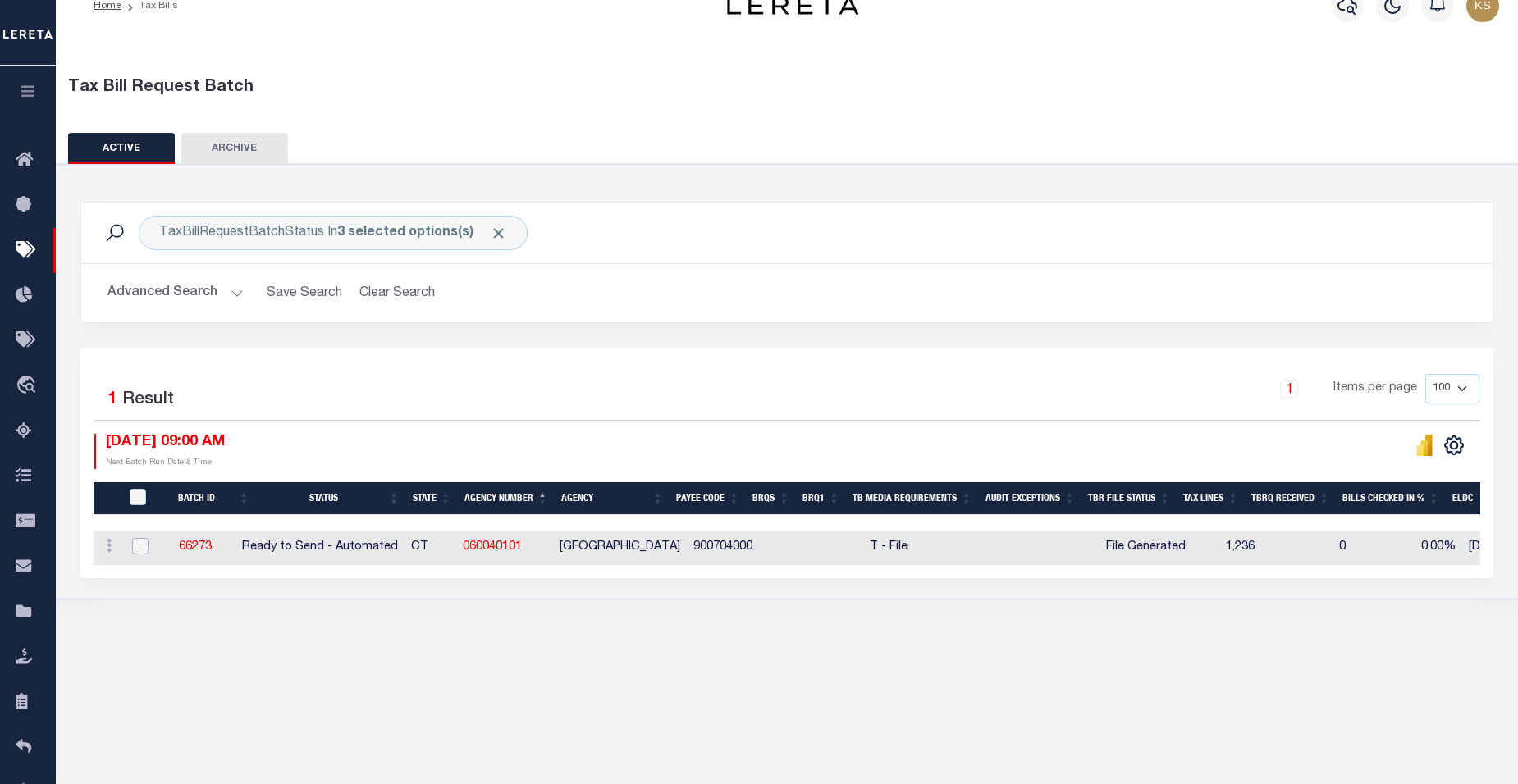
click at [135, 550] on input "checkbox" at bounding box center [140, 547] width 16 height 16
checkbox input "true"
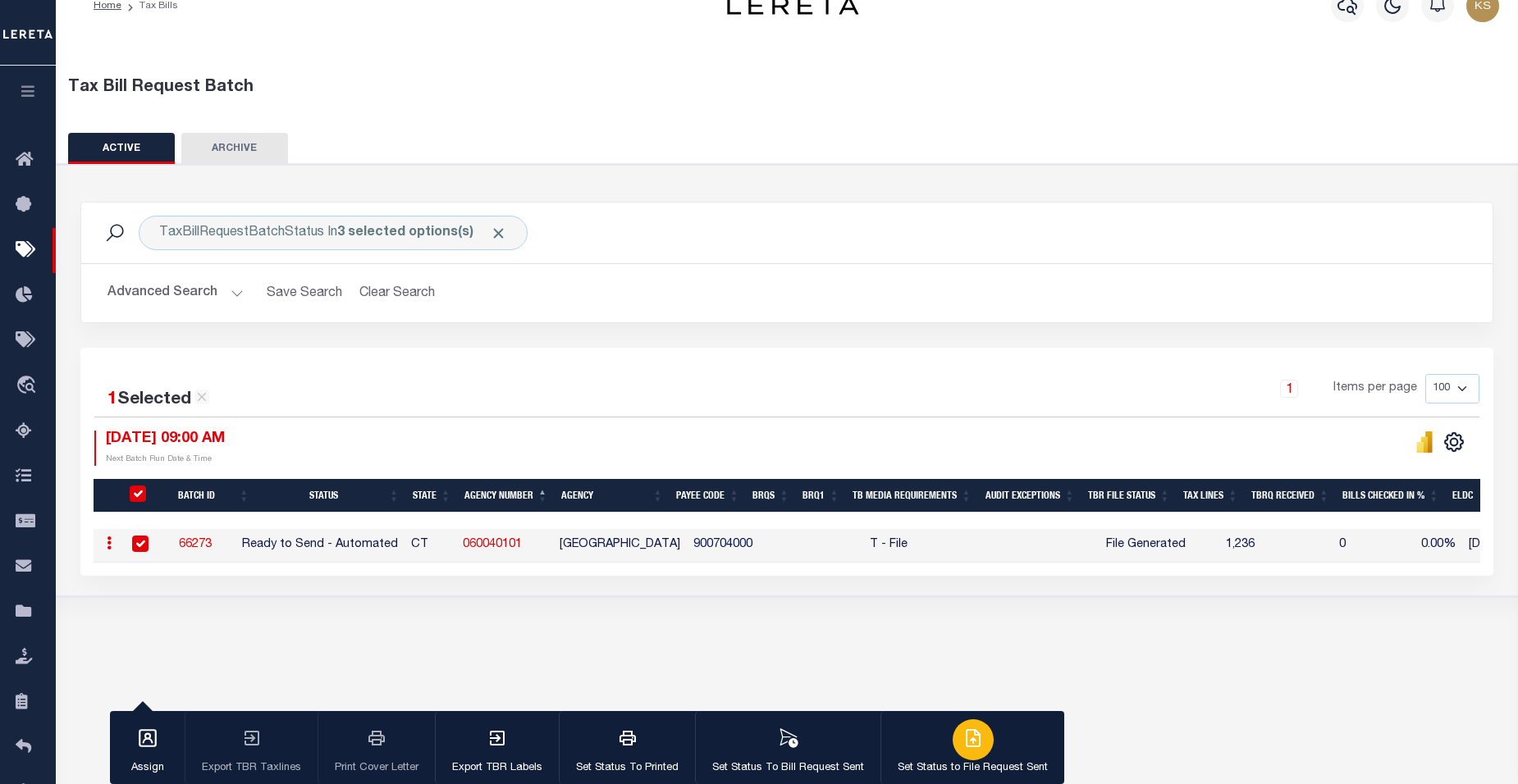
click at [974, 746] on icon "button" at bounding box center [973, 738] width 13 height 16
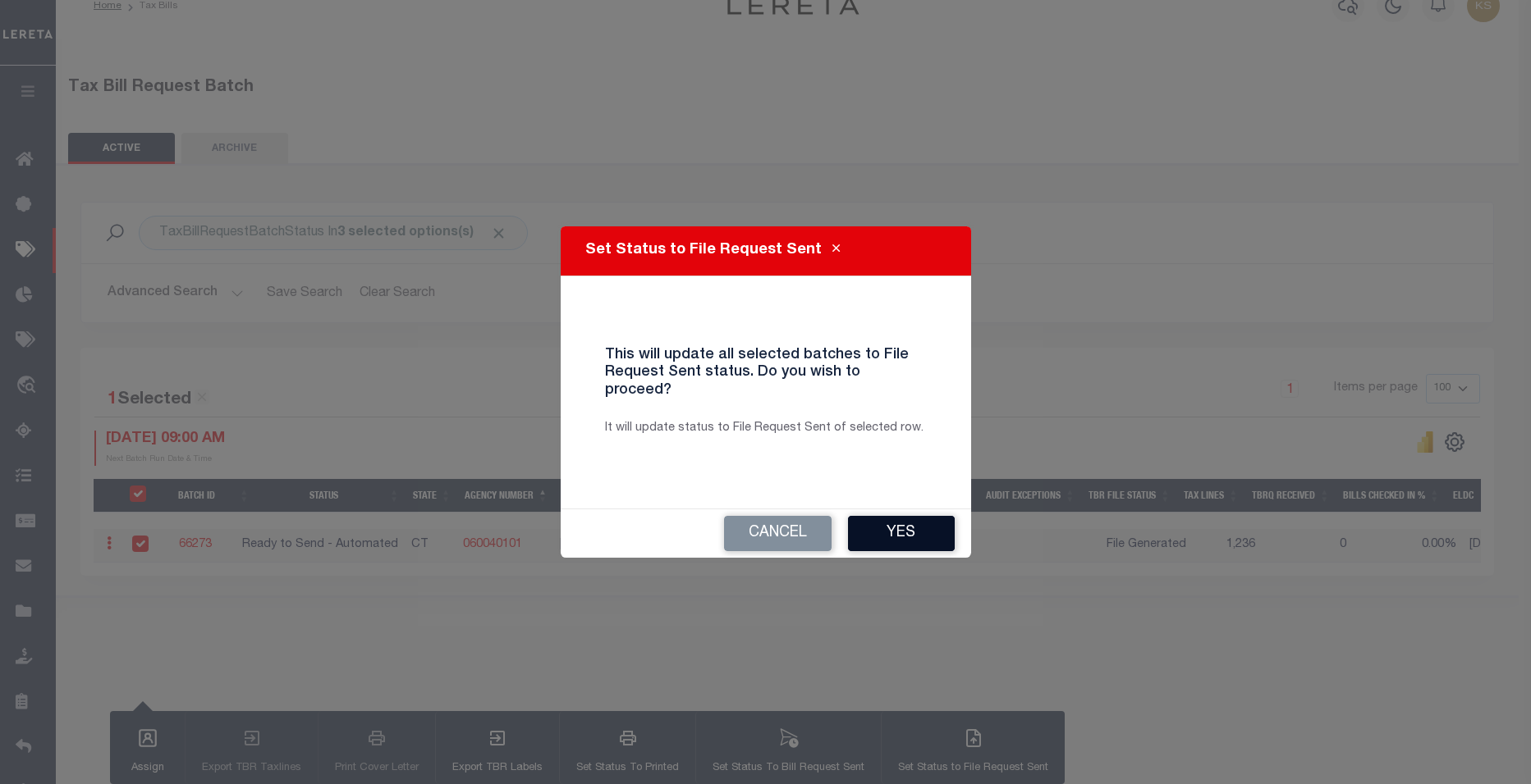
click at [905, 516] on button "Yes" at bounding box center [901, 533] width 107 height 35
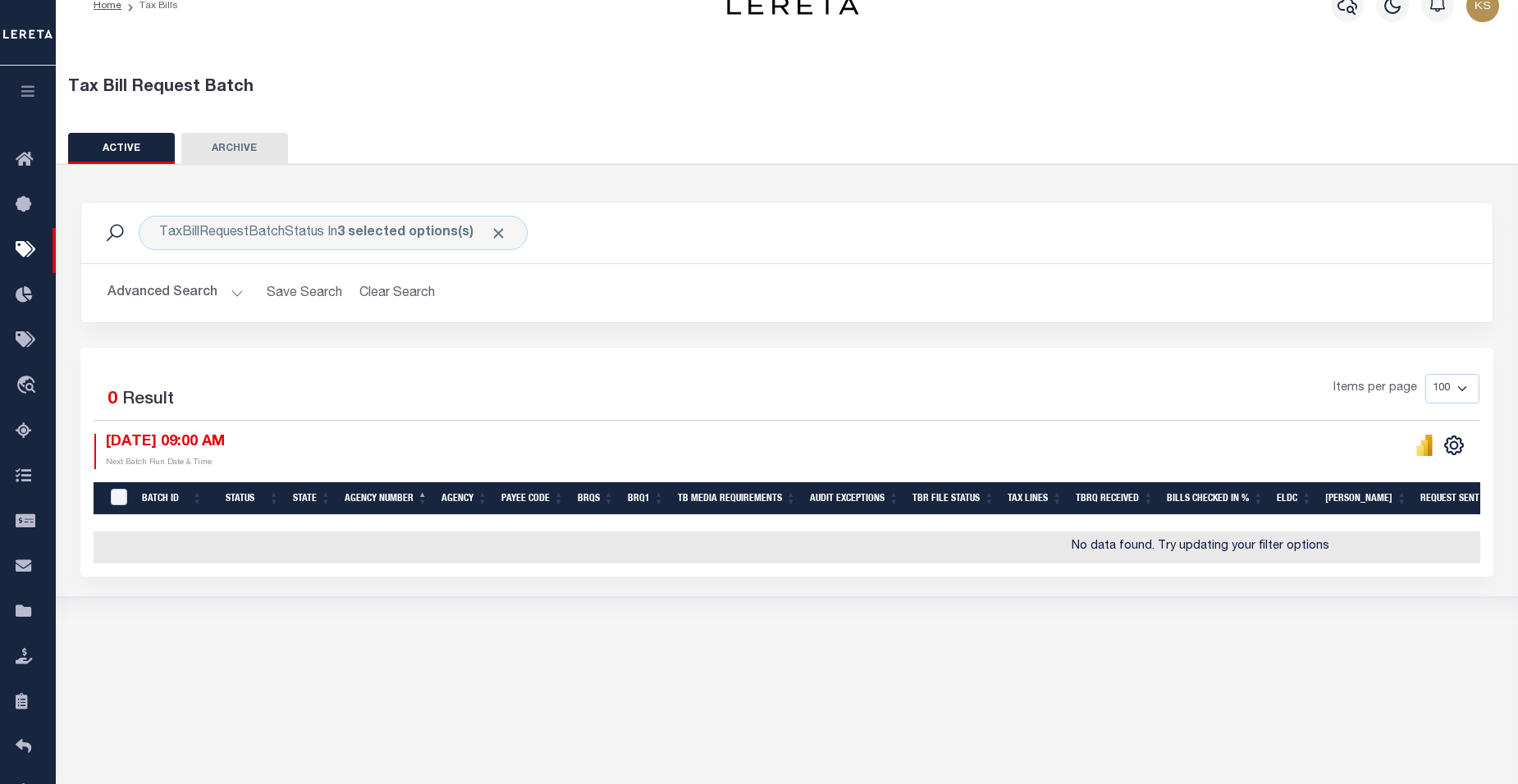
click at [234, 292] on button "Advanced Search" at bounding box center [175, 293] width 136 height 32
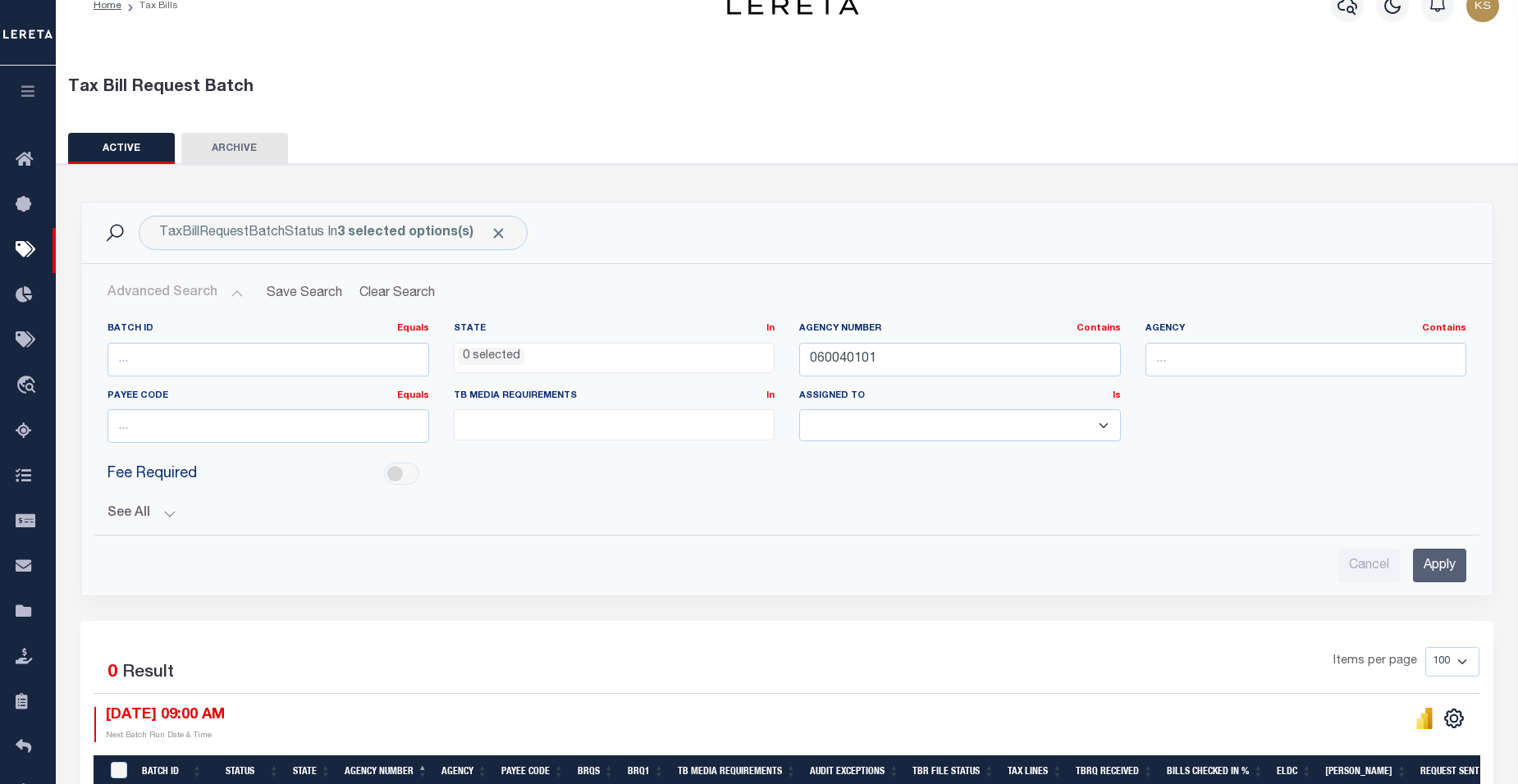
click at [234, 292] on button "Advanced Search" at bounding box center [175, 293] width 136 height 32
drag, startPoint x: 704, startPoint y: 370, endPoint x: 600, endPoint y: 371, distance: 104.0
click at [600, 371] on div "Batch ID Equals Equals Is Not Equal To Is Greater Than Is Less Than State In In…" at bounding box center [787, 389] width 1383 height 134
paste input "204"
type input "060040204"
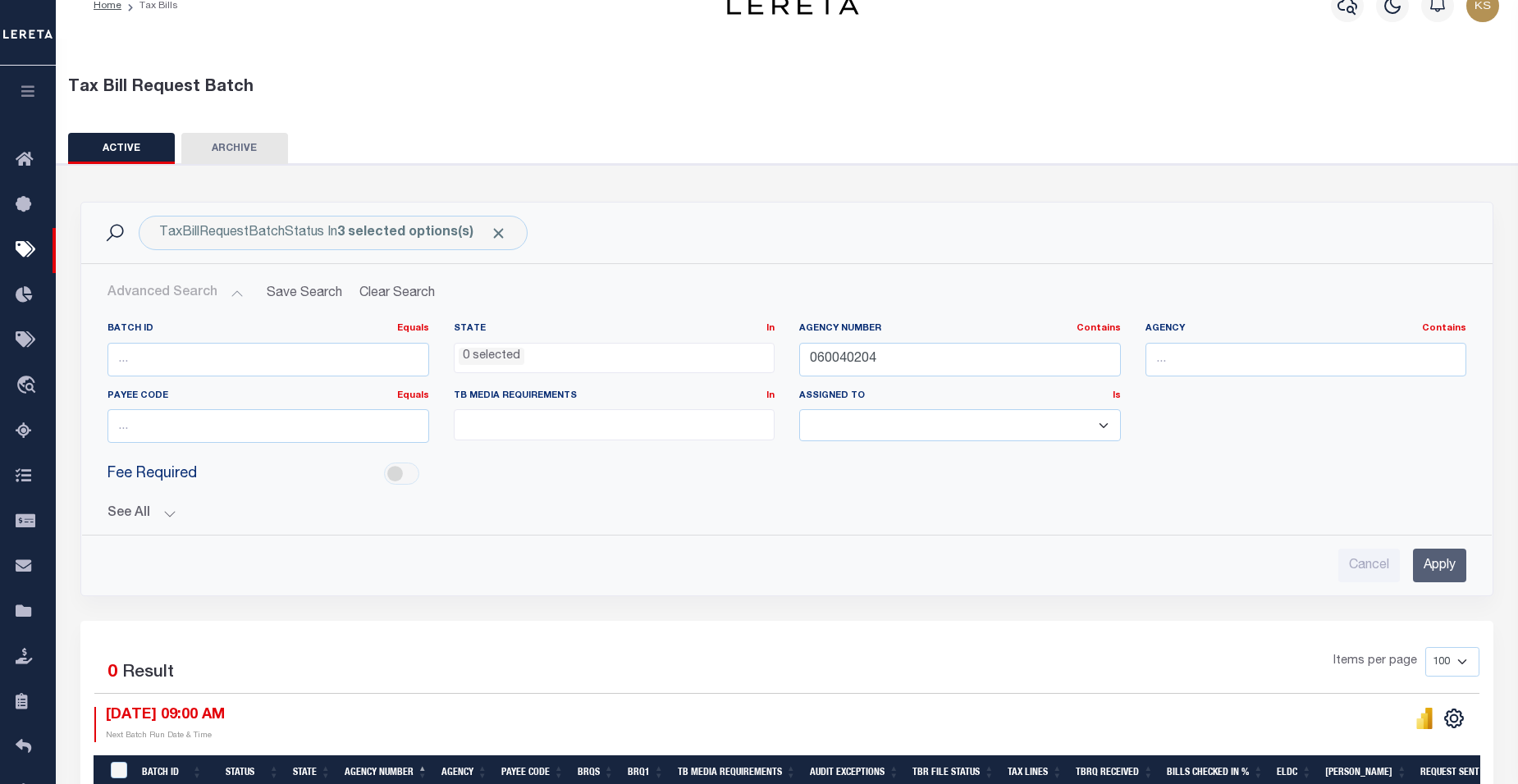
click at [1436, 565] on input "Apply" at bounding box center [1439, 565] width 53 height 33
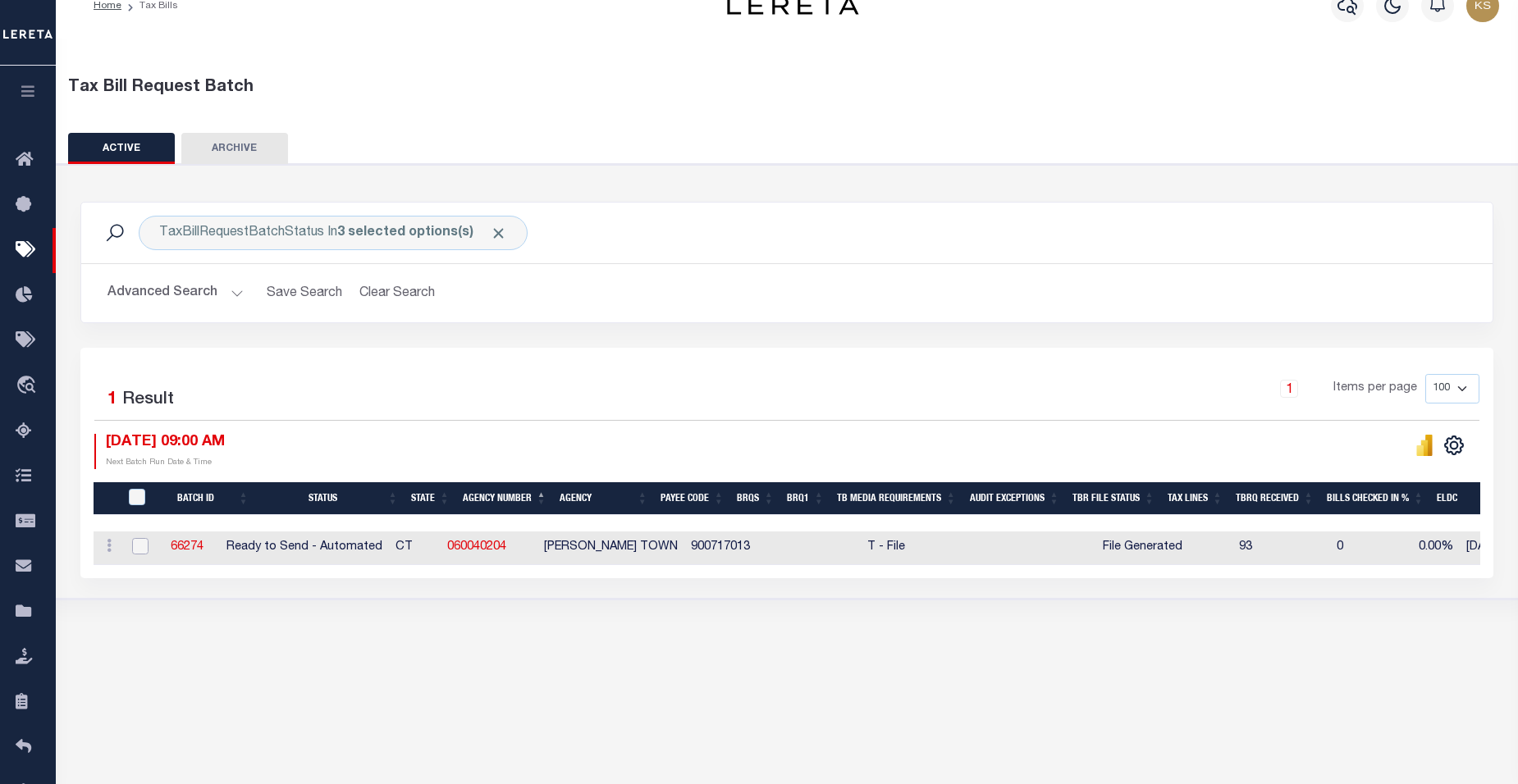
click at [138, 548] on input "checkbox" at bounding box center [140, 547] width 16 height 16
checkbox input "true"
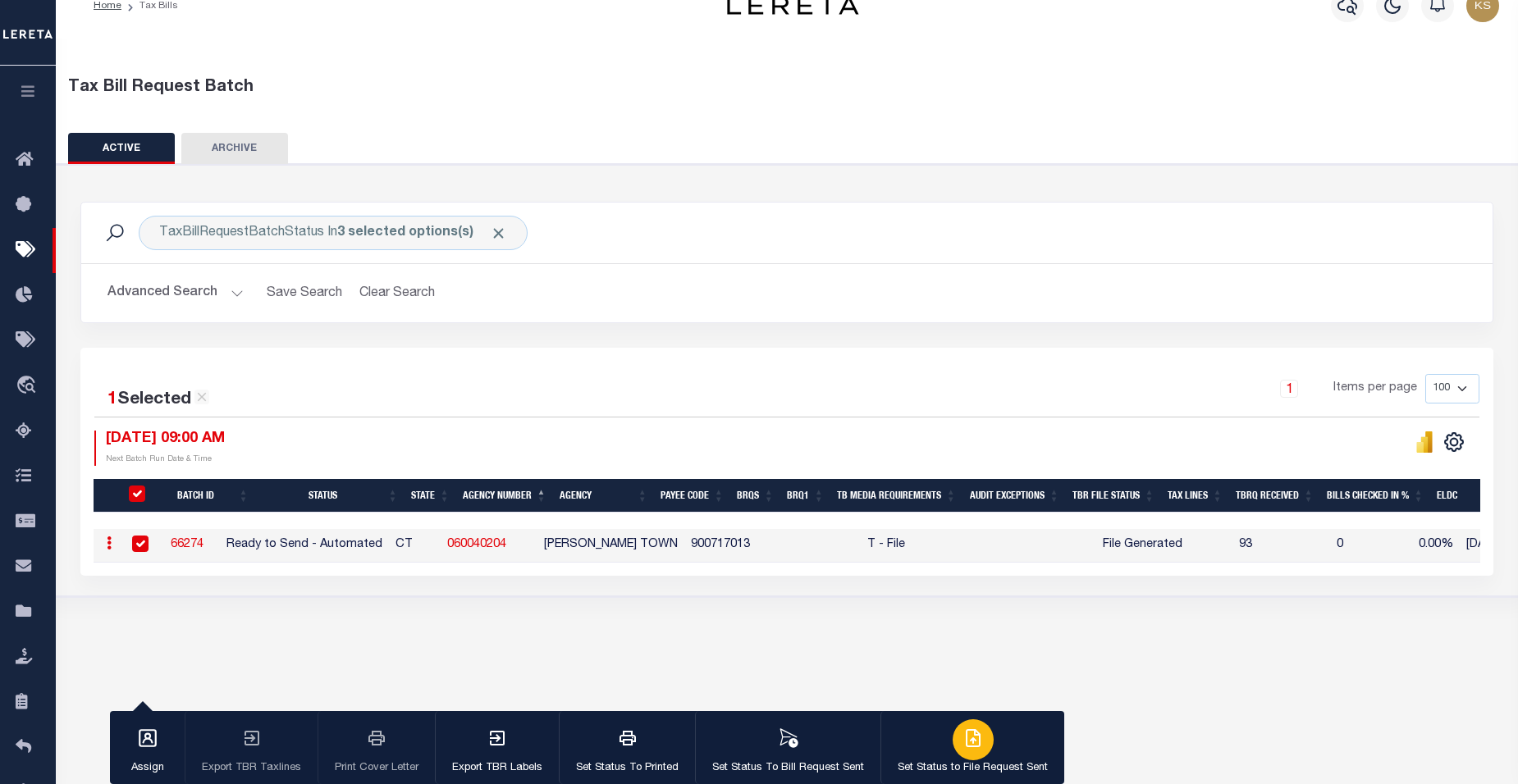
click at [980, 747] on div "button" at bounding box center [973, 740] width 41 height 41
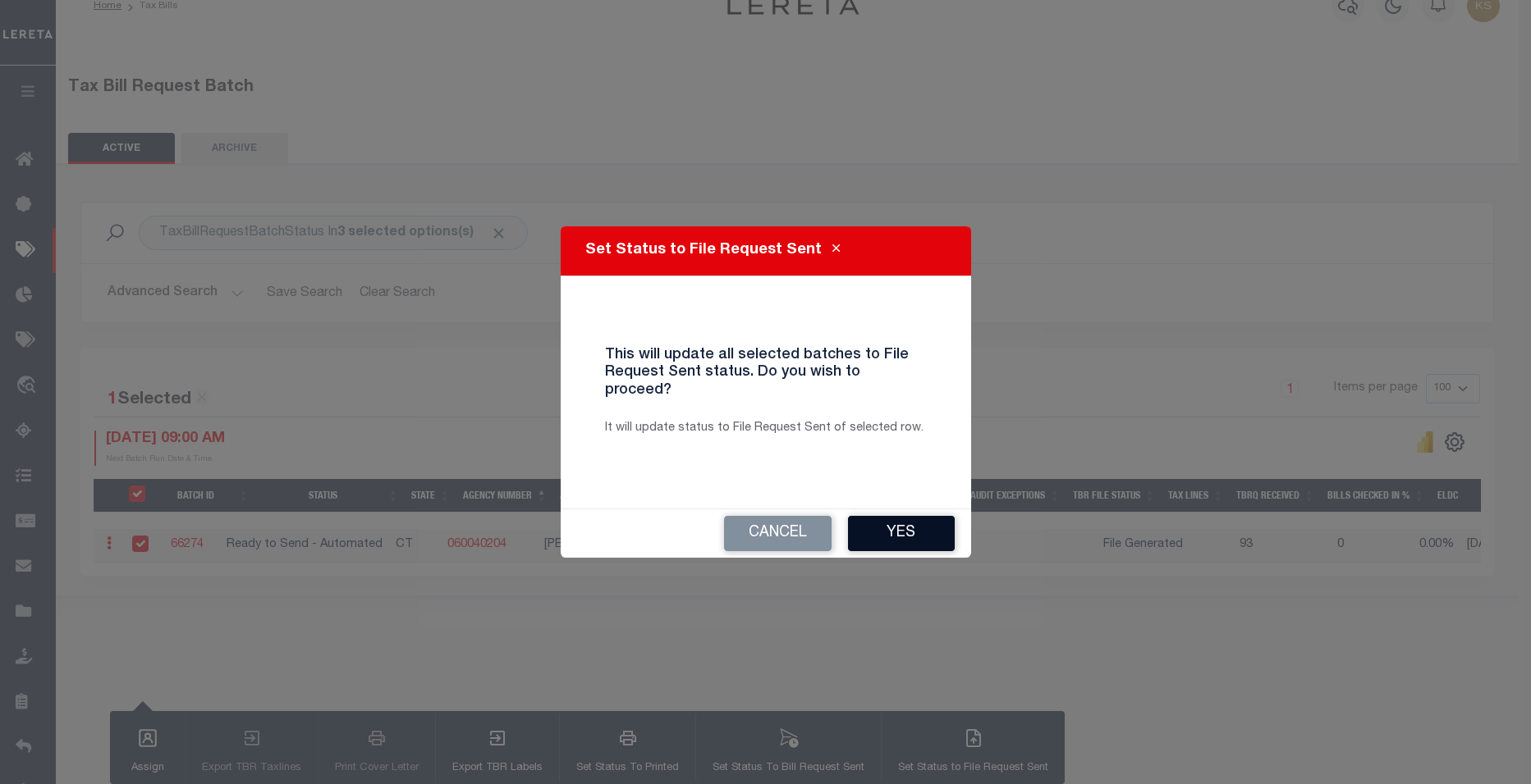
click at [896, 516] on button "Yes" at bounding box center [901, 533] width 107 height 35
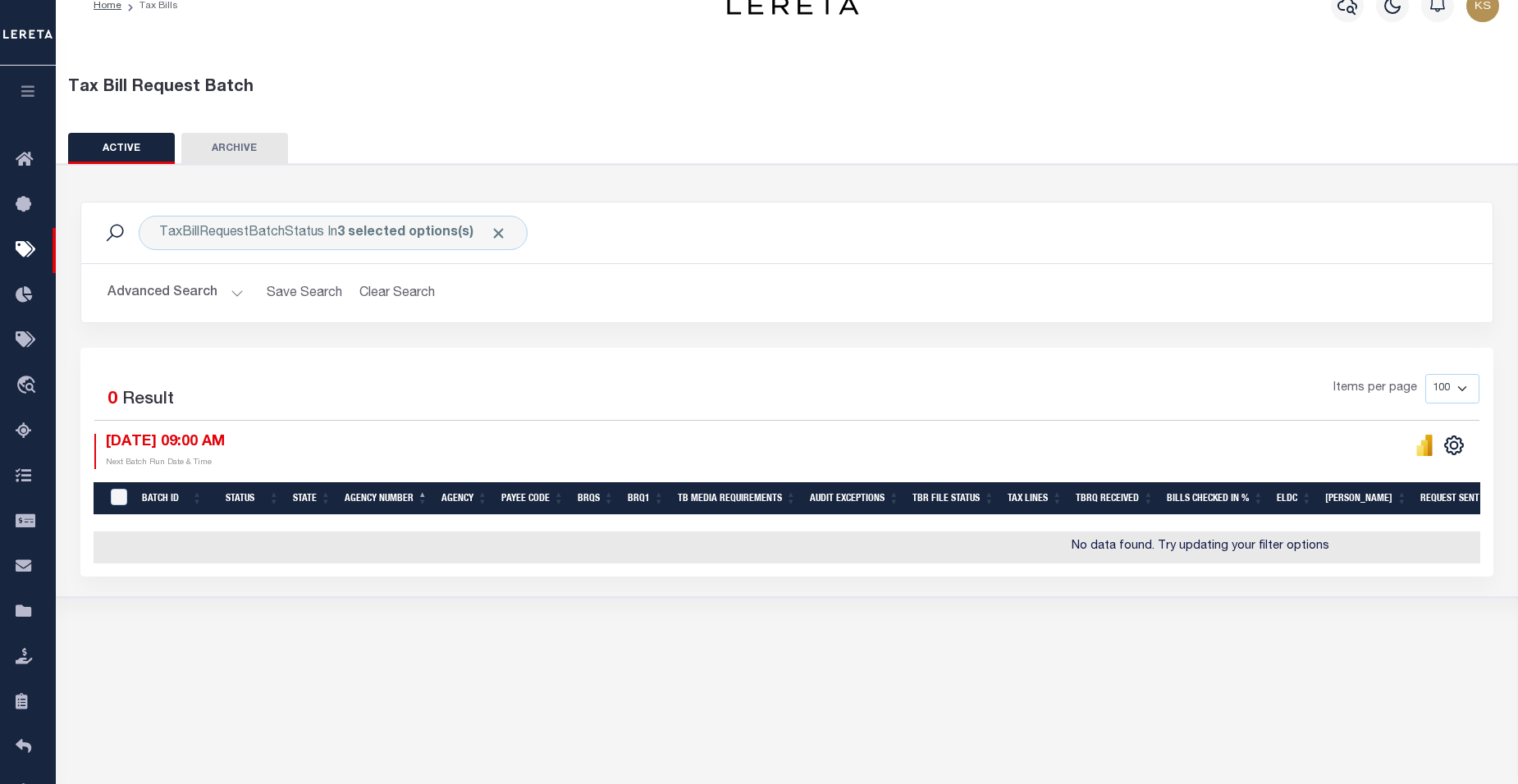
click at [230, 295] on button "Advanced Search" at bounding box center [175, 293] width 136 height 32
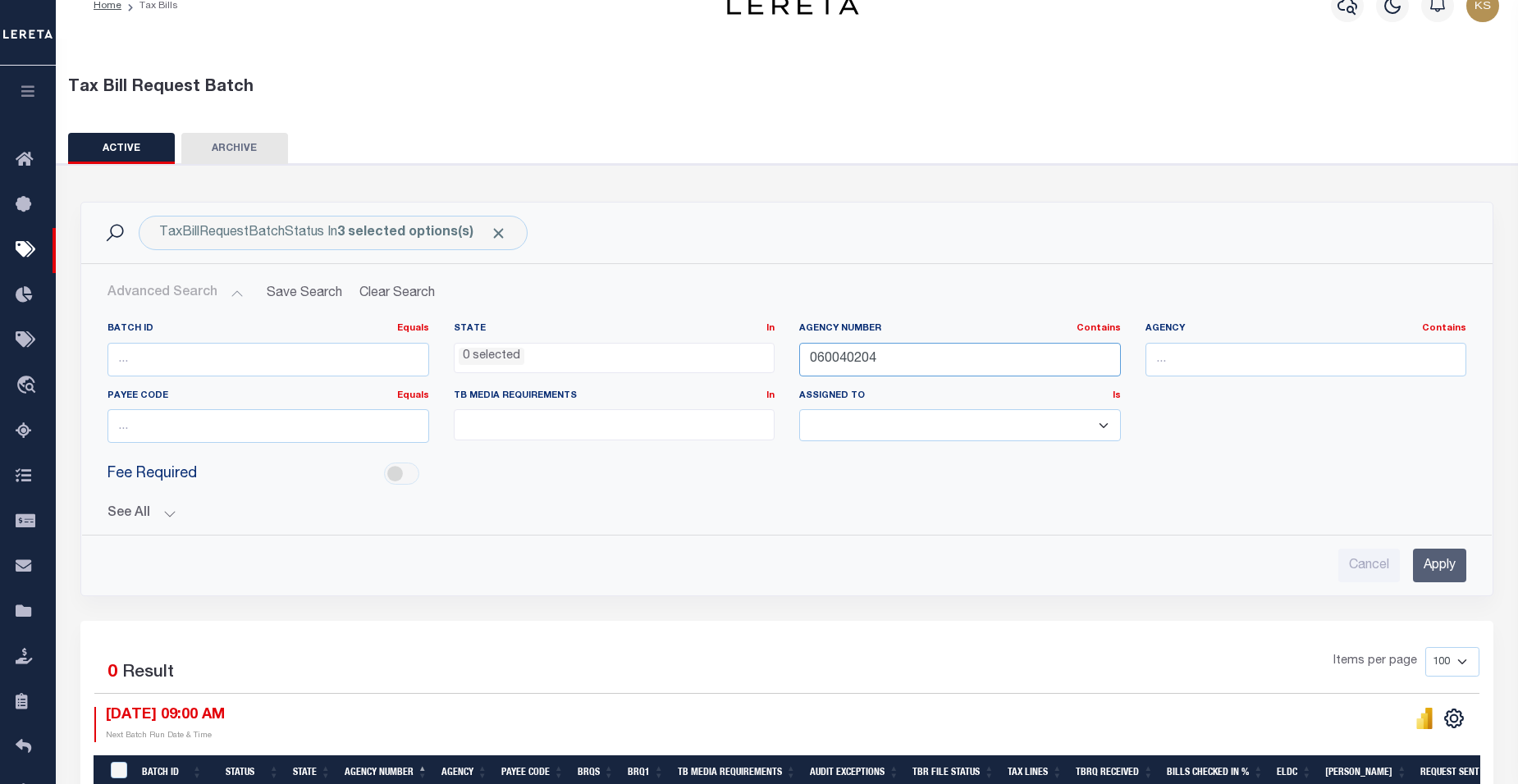
drag, startPoint x: 901, startPoint y: 353, endPoint x: 541, endPoint y: 363, distance: 360.1
click at [541, 363] on div "Batch ID Equals Equals Is Not Equal To Is Greater Than Is Less Than State In In…" at bounding box center [787, 389] width 1383 height 134
paste input "7"
type input "060040207"
click at [1450, 567] on input "Apply" at bounding box center [1439, 565] width 53 height 33
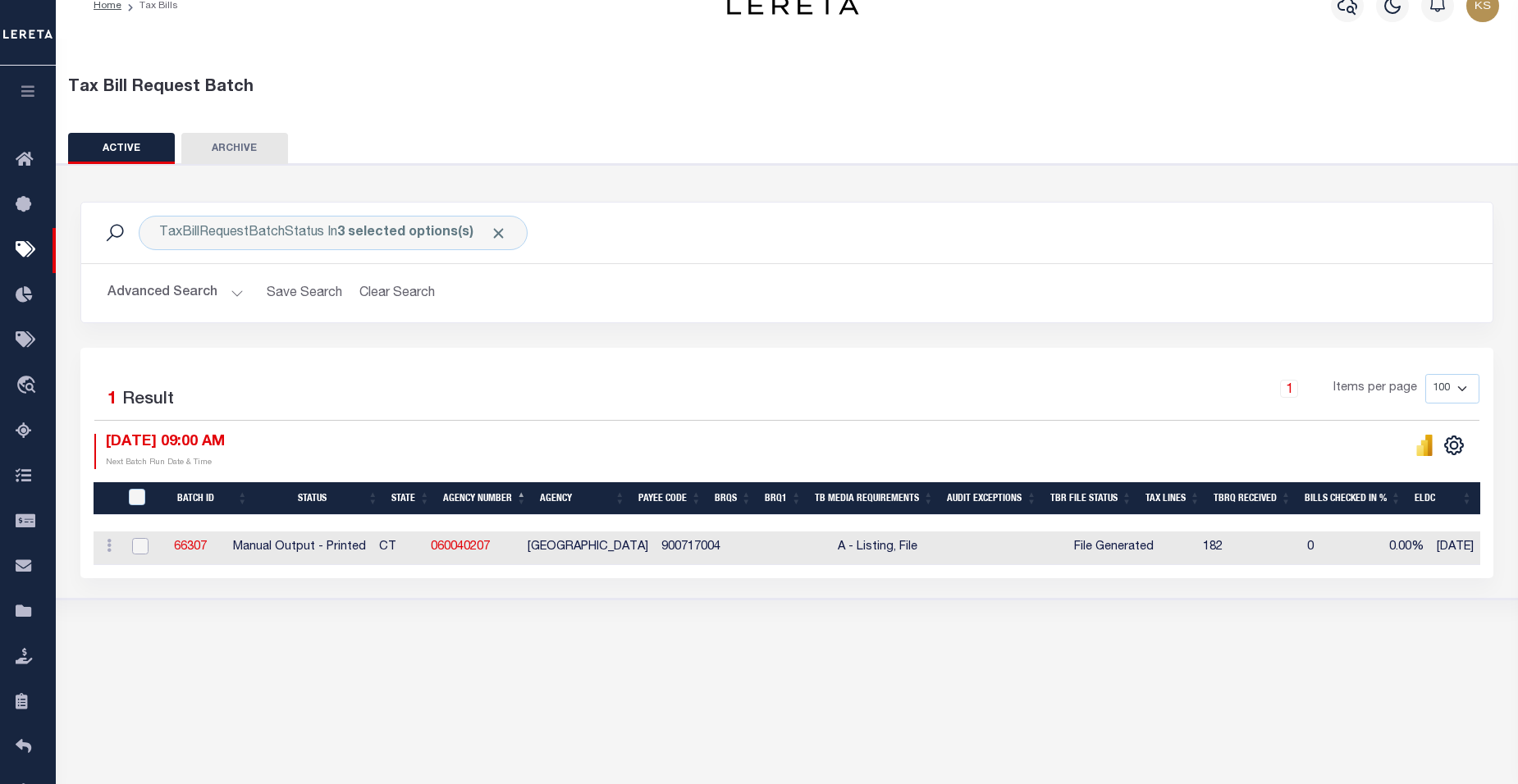
click at [137, 547] on input "checkbox" at bounding box center [140, 547] width 16 height 16
checkbox input "true"
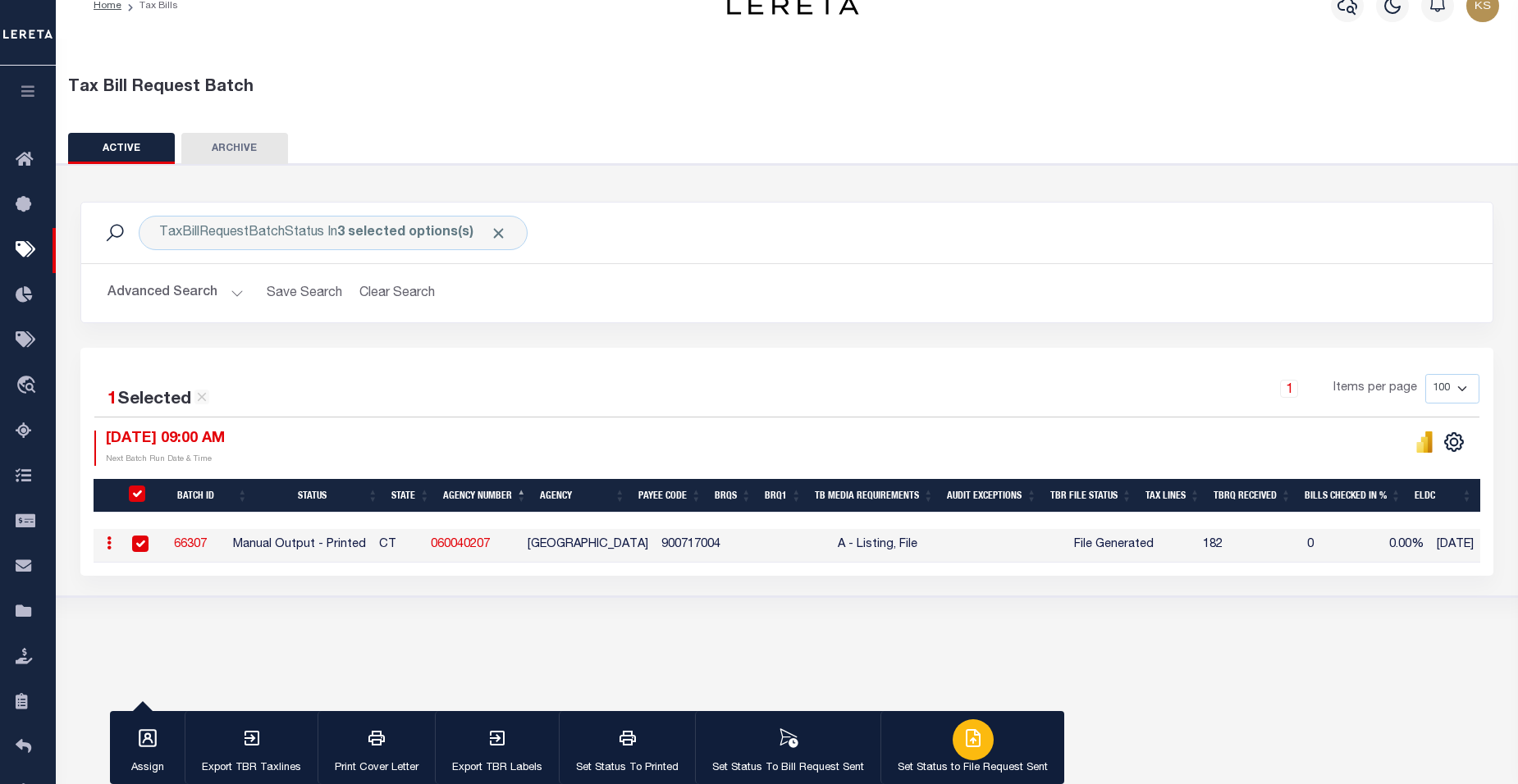
click at [970, 742] on icon "button" at bounding box center [975, 736] width 9 height 13
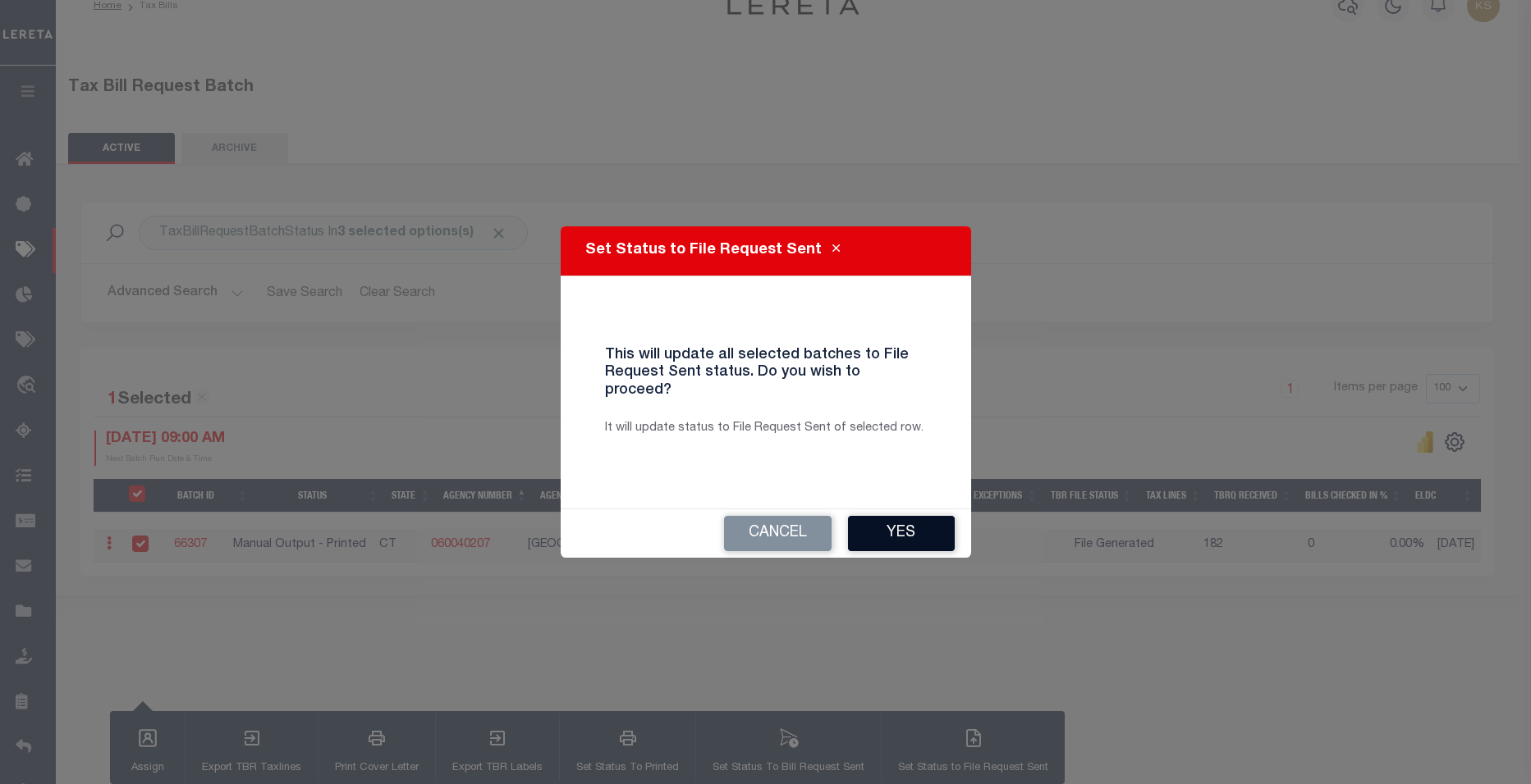
click at [900, 521] on button "Yes" at bounding box center [901, 533] width 107 height 35
